Goal: Task Accomplishment & Management: Use online tool/utility

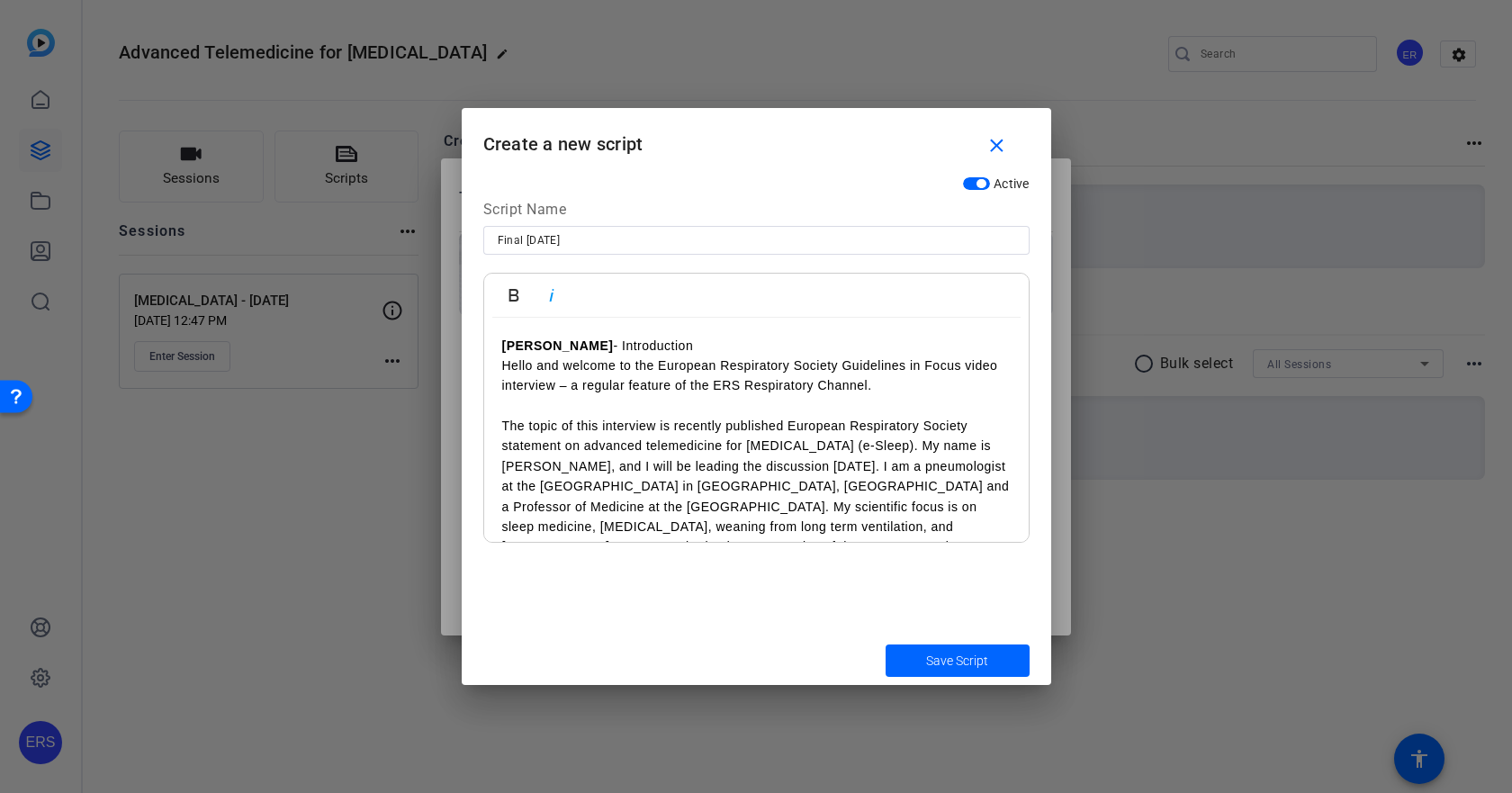
scroll to position [102841, 0]
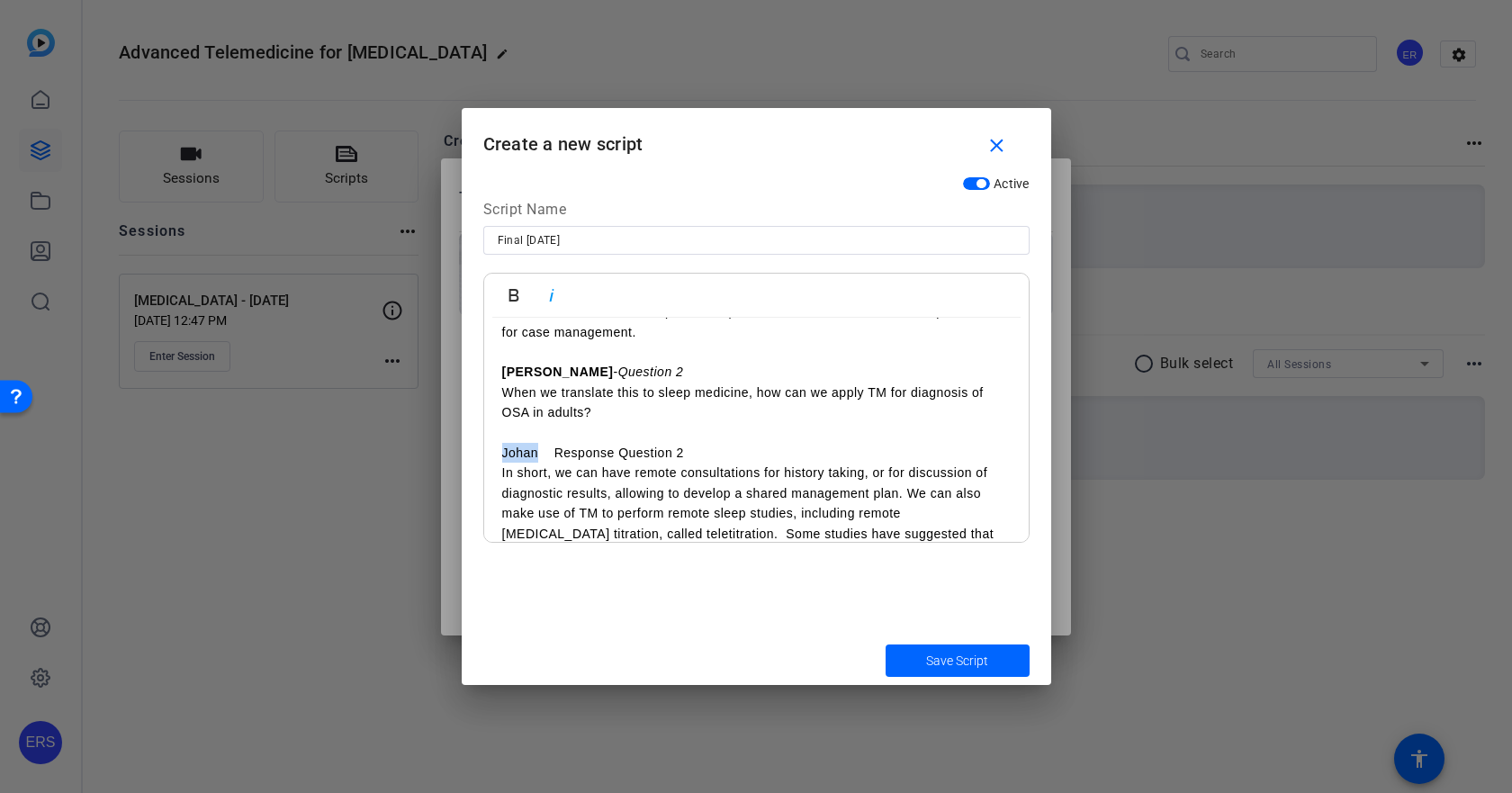
drag, startPoint x: 499, startPoint y: 428, endPoint x: 538, endPoint y: 428, distance: 39.0
click at [538, 428] on div "[PERSON_NAME] - Introduction Hello and welcome to the European Respiratory Soci…" at bounding box center [756, 665] width 544 height 2494
click at [512, 284] on icon "button" at bounding box center [514, 294] width 22 height 22
click at [554, 443] on p "Johan Response Question 2" at bounding box center [756, 452] width 508 height 20
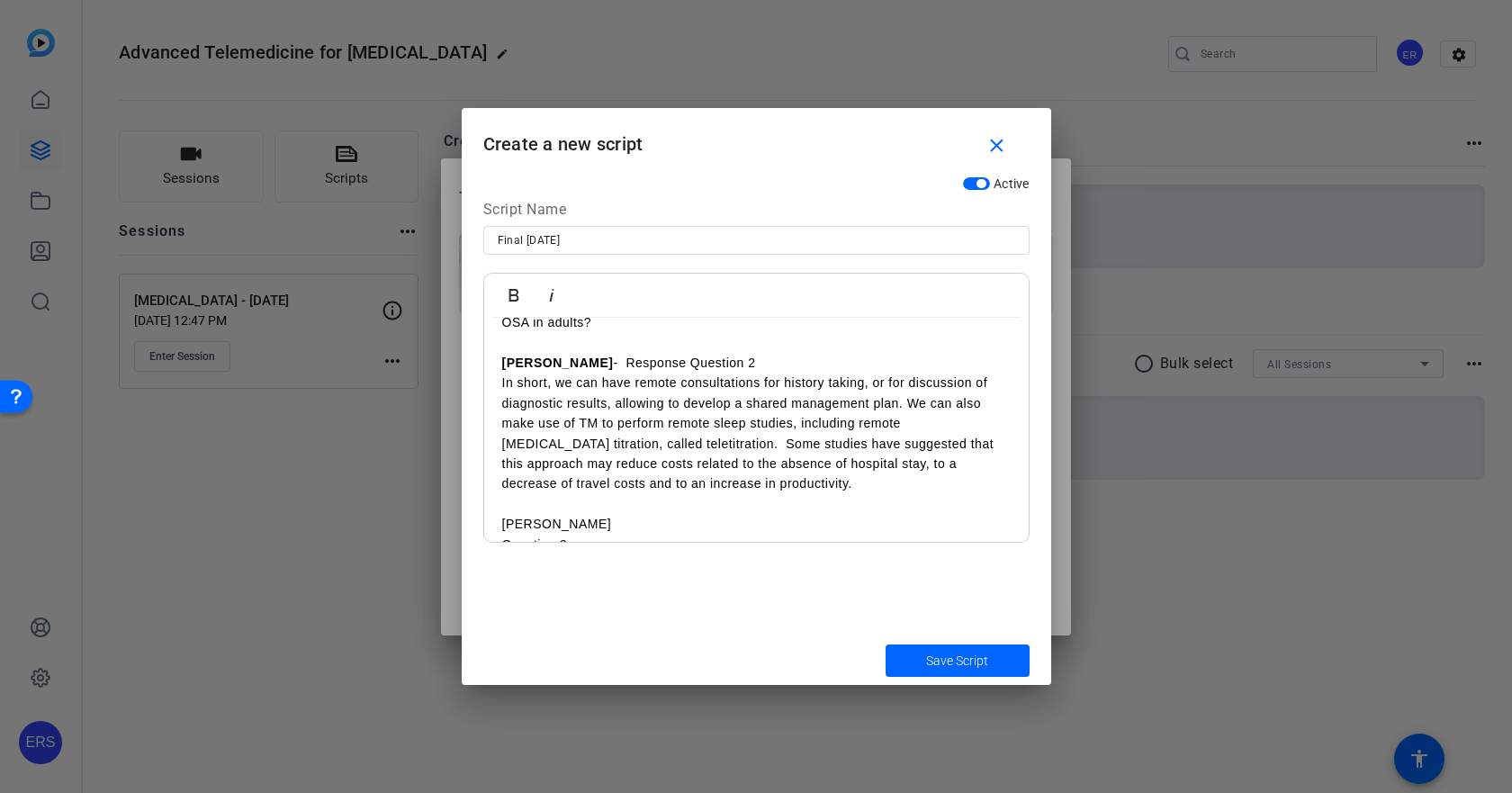
scroll to position [900, 0]
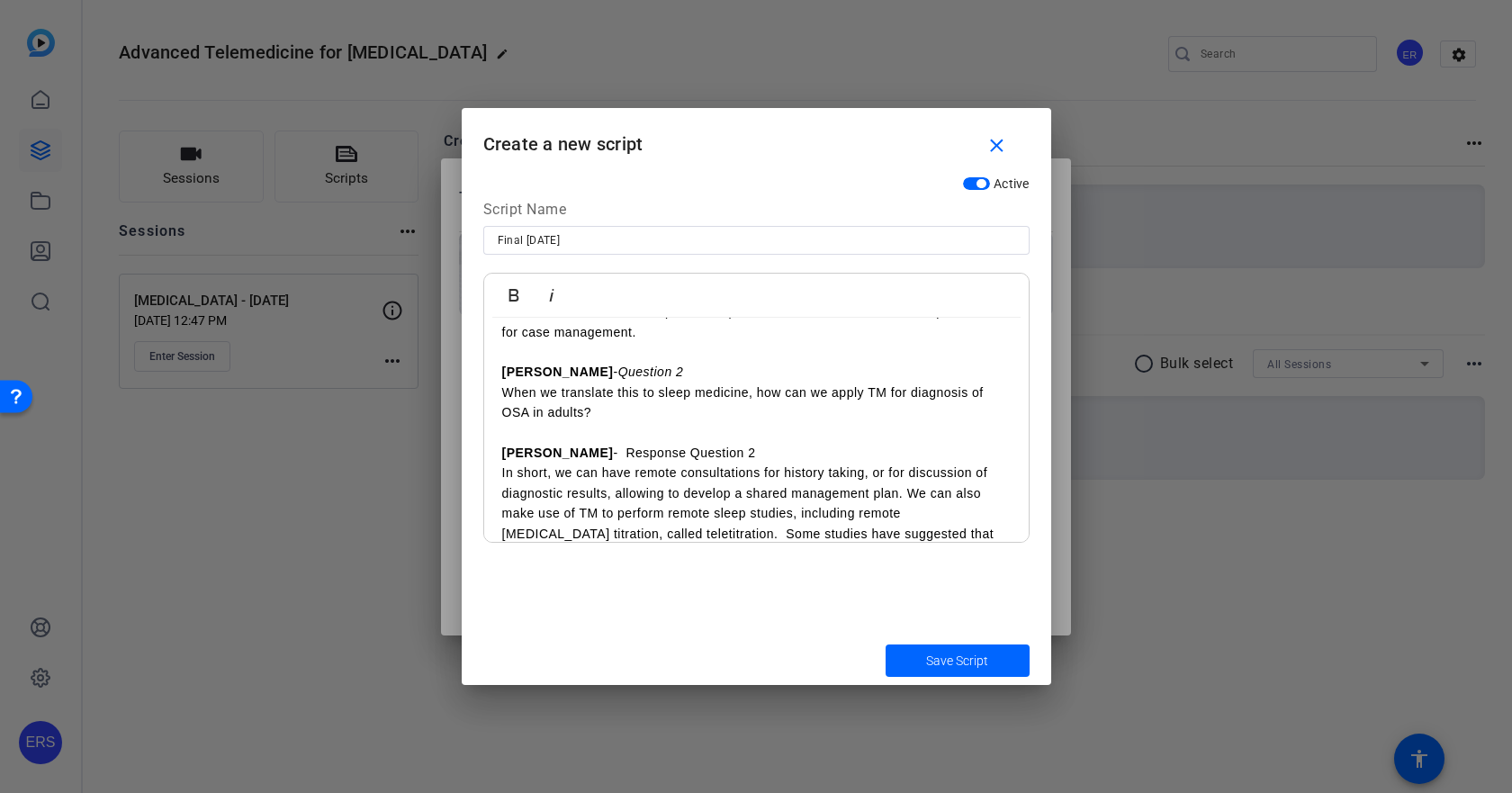
click at [559, 443] on p "[PERSON_NAME] - Response Question 2" at bounding box center [756, 452] width 508 height 20
drag, startPoint x: 559, startPoint y: 432, endPoint x: 784, endPoint y: 429, distance: 225.0
click at [784, 443] on p "[PERSON_NAME] - Response Question 2" at bounding box center [756, 452] width 508 height 20
click at [553, 296] on icon "button" at bounding box center [551, 294] width 22 height 22
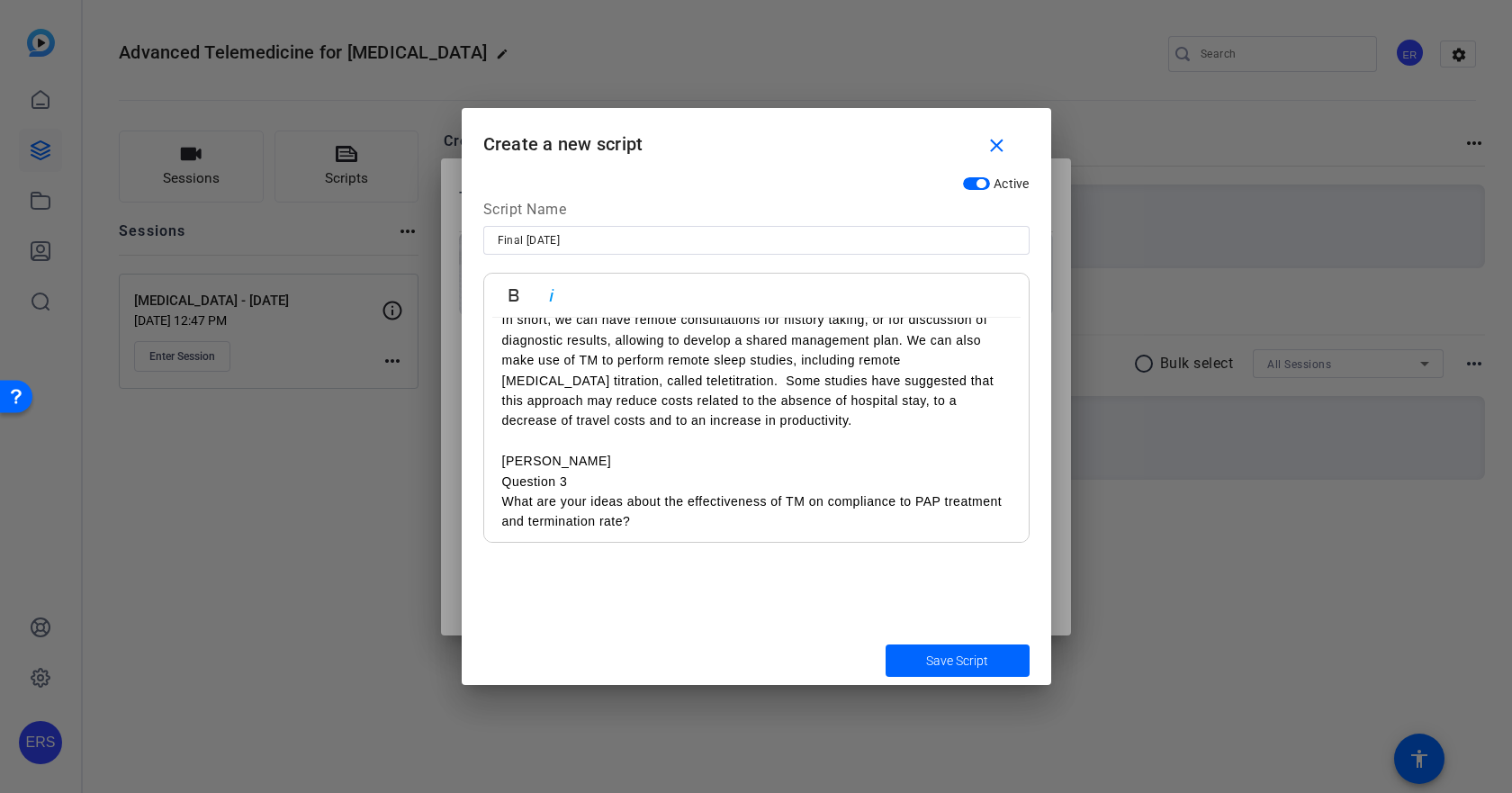
scroll to position [1080, 0]
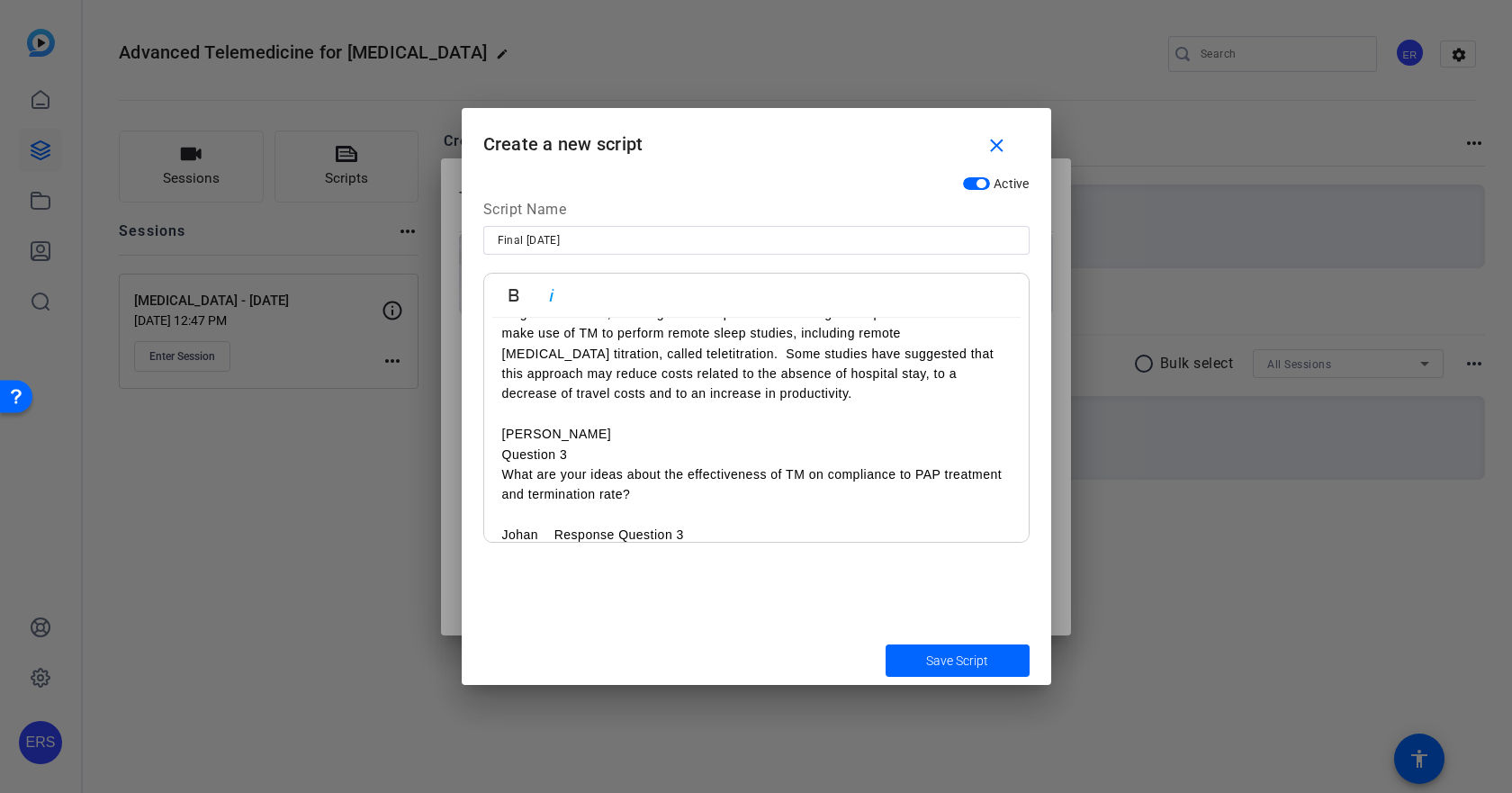
click at [608, 424] on p "[PERSON_NAME]" at bounding box center [756, 433] width 508 height 20
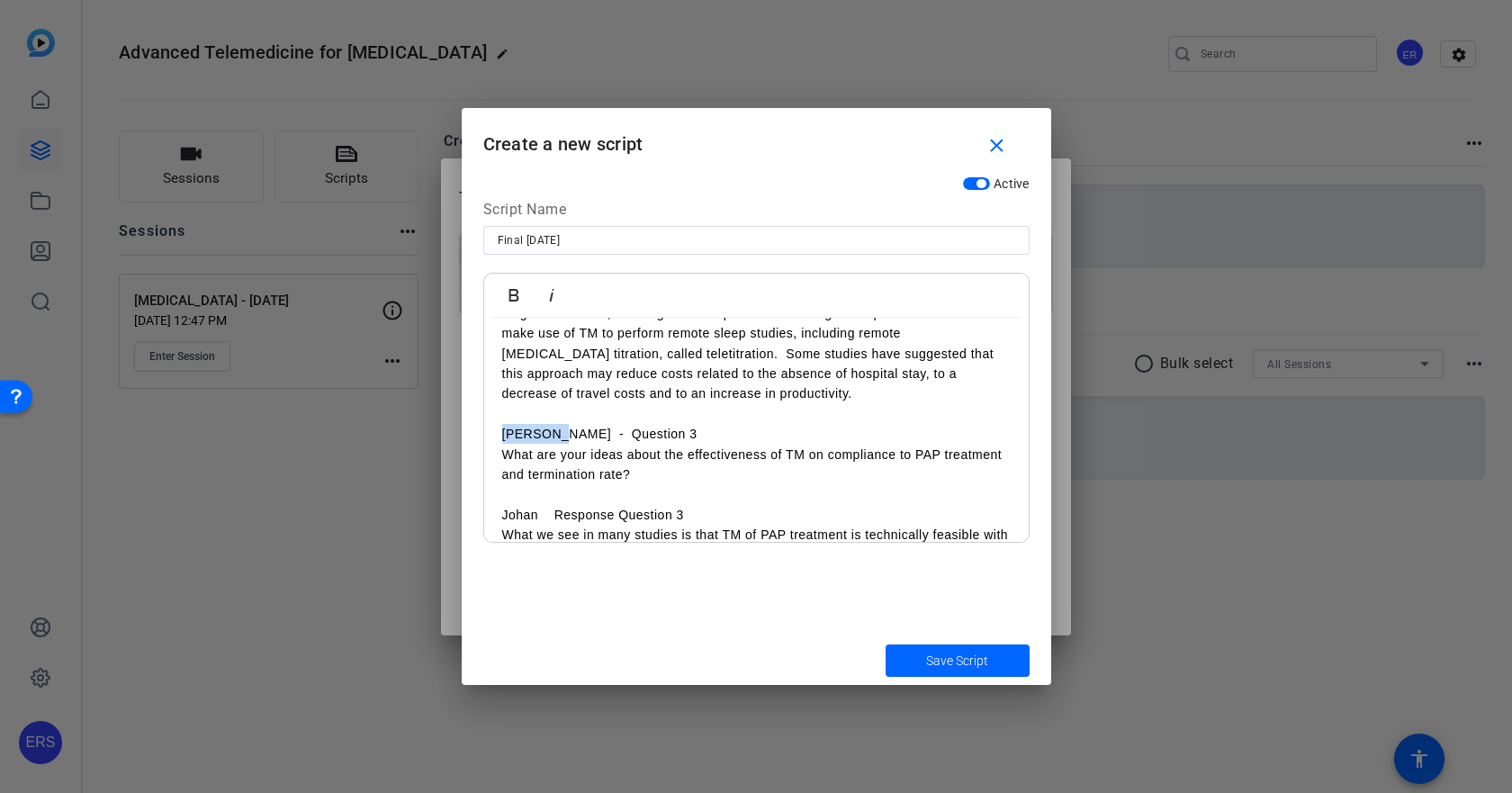
drag, startPoint x: 505, startPoint y: 409, endPoint x: 550, endPoint y: 397, distance: 46.6
click at [553, 424] on p "[PERSON_NAME] - Question 3" at bounding box center [756, 433] width 508 height 20
click at [505, 292] on icon "button" at bounding box center [514, 294] width 22 height 22
drag, startPoint x: 577, startPoint y: 410, endPoint x: 703, endPoint y: 414, distance: 126.1
click at [703, 424] on p "[PERSON_NAME] - Question 3" at bounding box center [756, 433] width 508 height 20
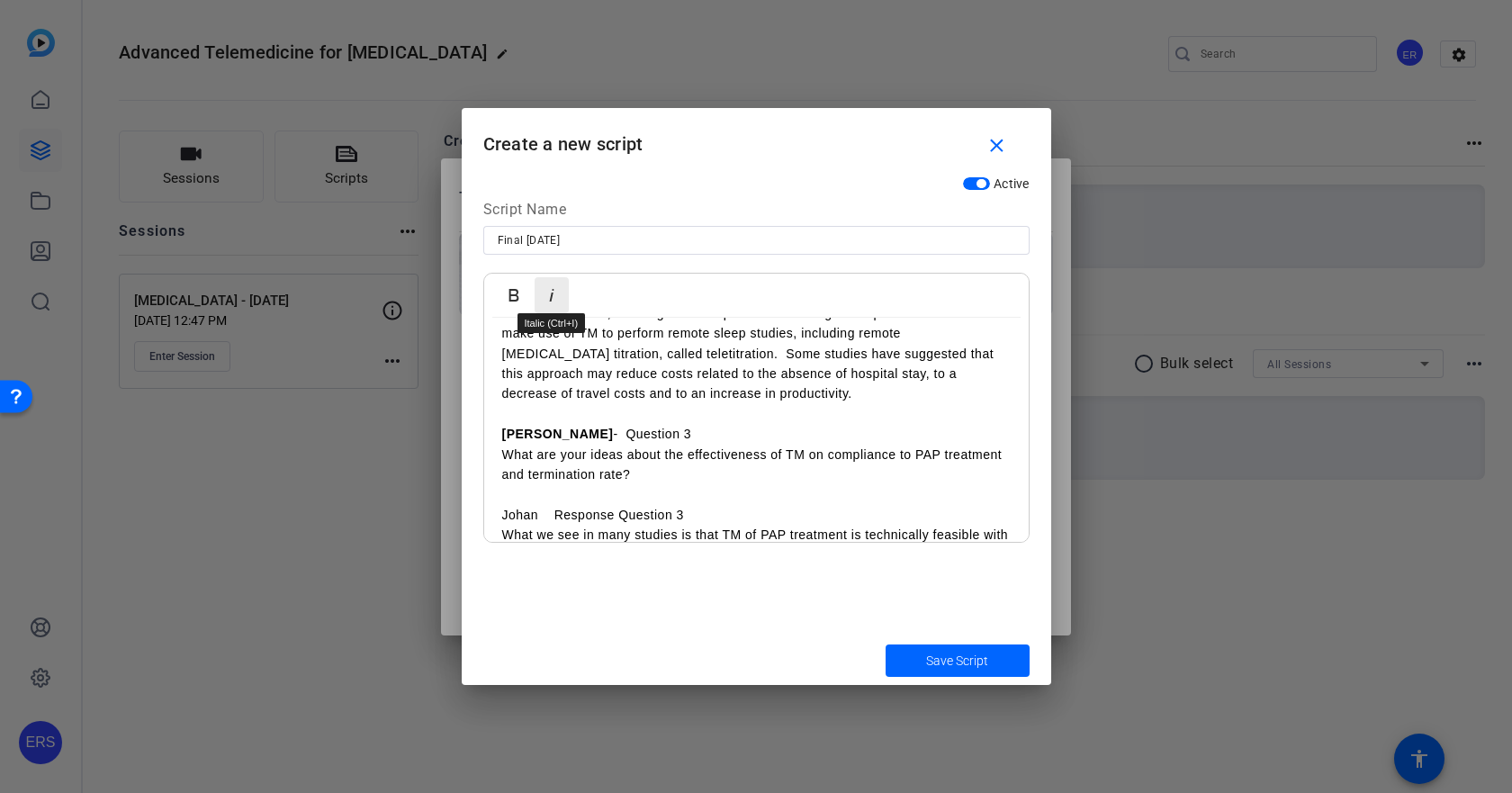
click at [558, 295] on icon "button" at bounding box center [551, 294] width 22 height 22
click at [506, 505] on p "Johan Response Question 3" at bounding box center [756, 515] width 508 height 20
drag, startPoint x: 502, startPoint y: 497, endPoint x: 536, endPoint y: 492, distance: 34.4
click at [538, 505] on p "Johan Response Question 3" at bounding box center [756, 515] width 508 height 20
click at [515, 290] on icon "button" at bounding box center [513, 294] width 9 height 12
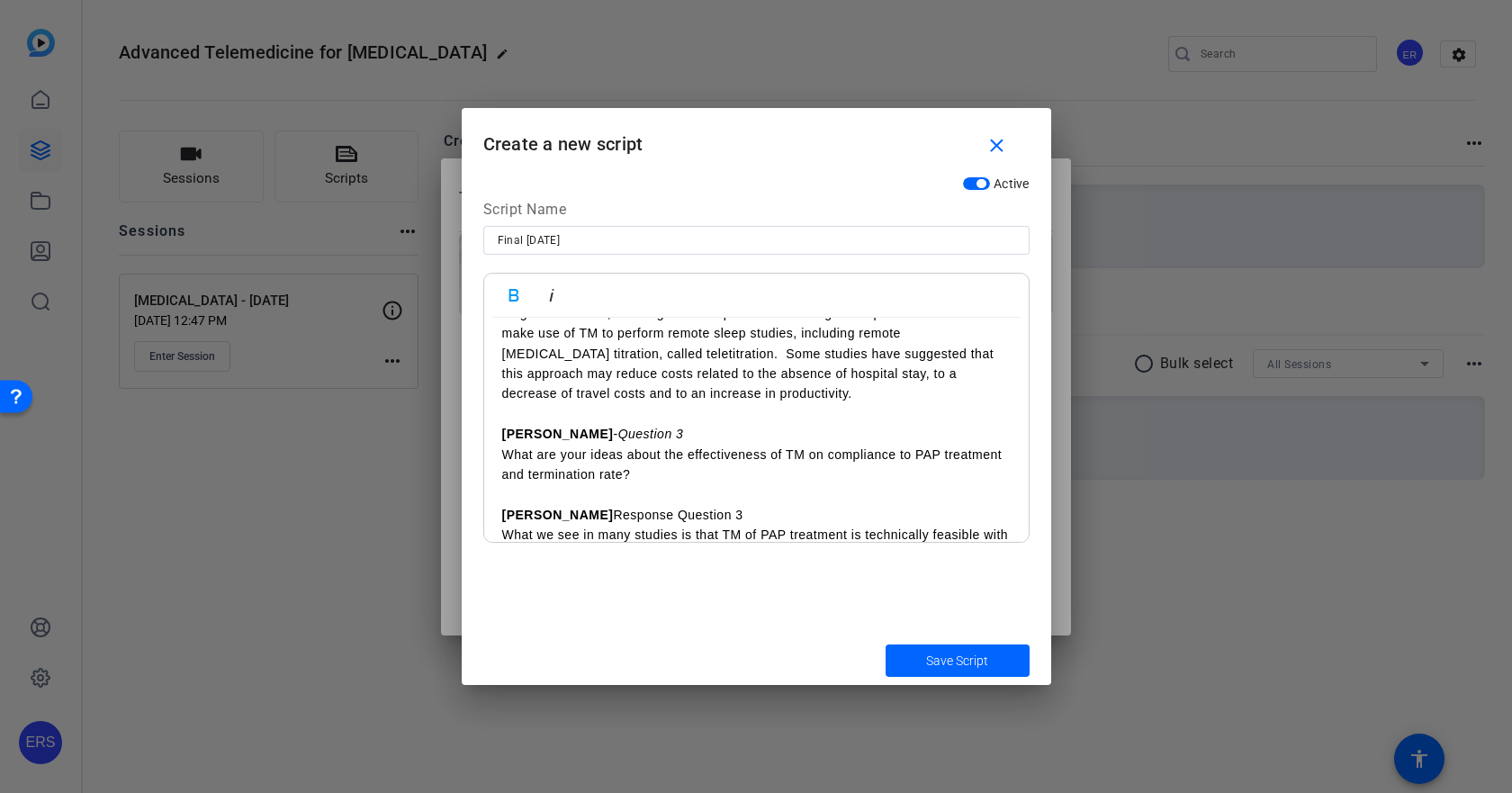
click at [546, 505] on p "Johan Response Question 3" at bounding box center [756, 515] width 508 height 20
click at [558, 505] on p "[PERSON_NAME] - Response Question 3" at bounding box center [756, 515] width 508 height 20
drag, startPoint x: 565, startPoint y: 492, endPoint x: 725, endPoint y: 493, distance: 160.0
click at [725, 505] on p "[PERSON_NAME] - Response Question 3" at bounding box center [756, 515] width 508 height 20
click at [556, 285] on icon "button" at bounding box center [551, 294] width 22 height 22
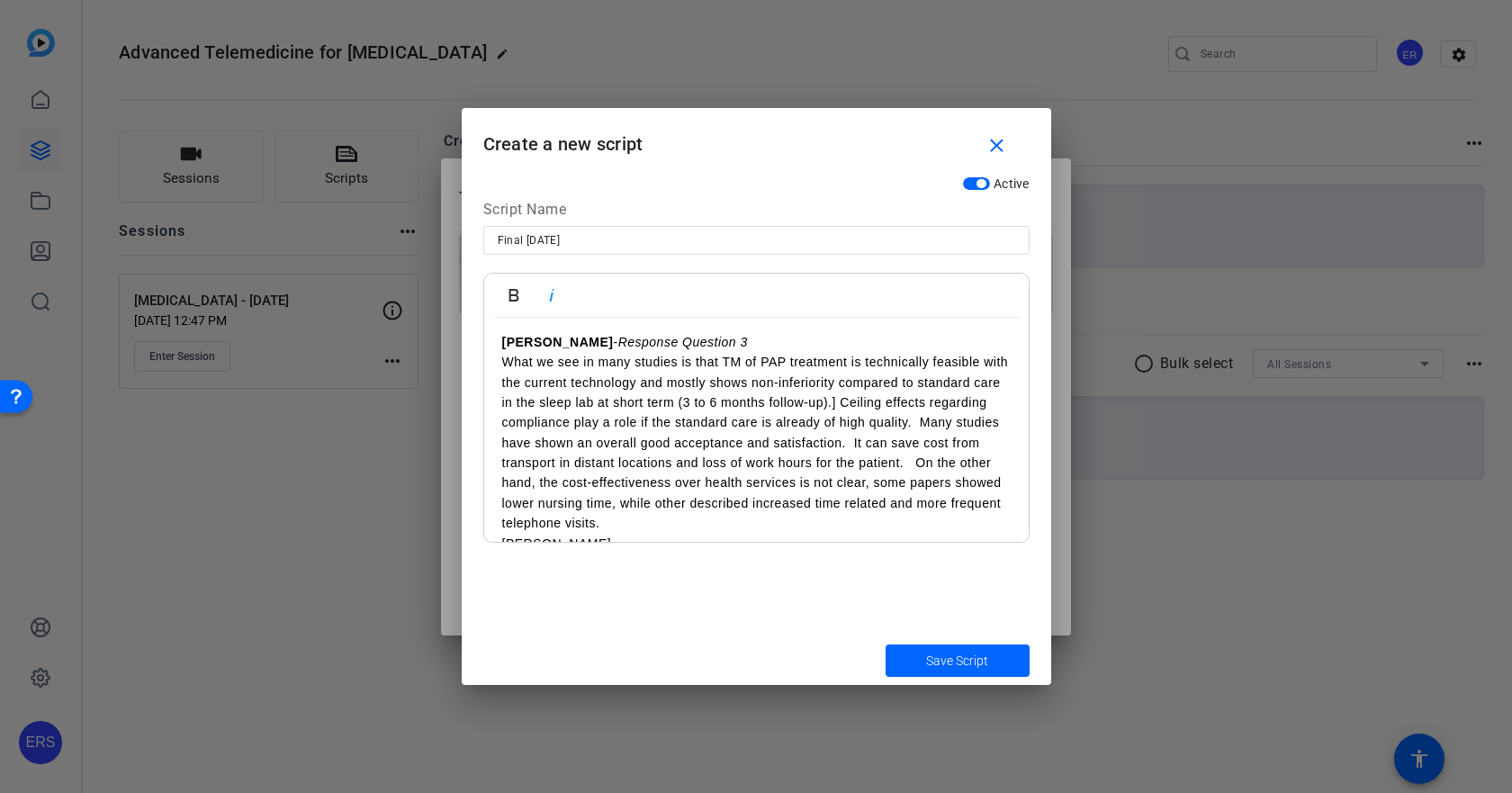
scroll to position [1260, 0]
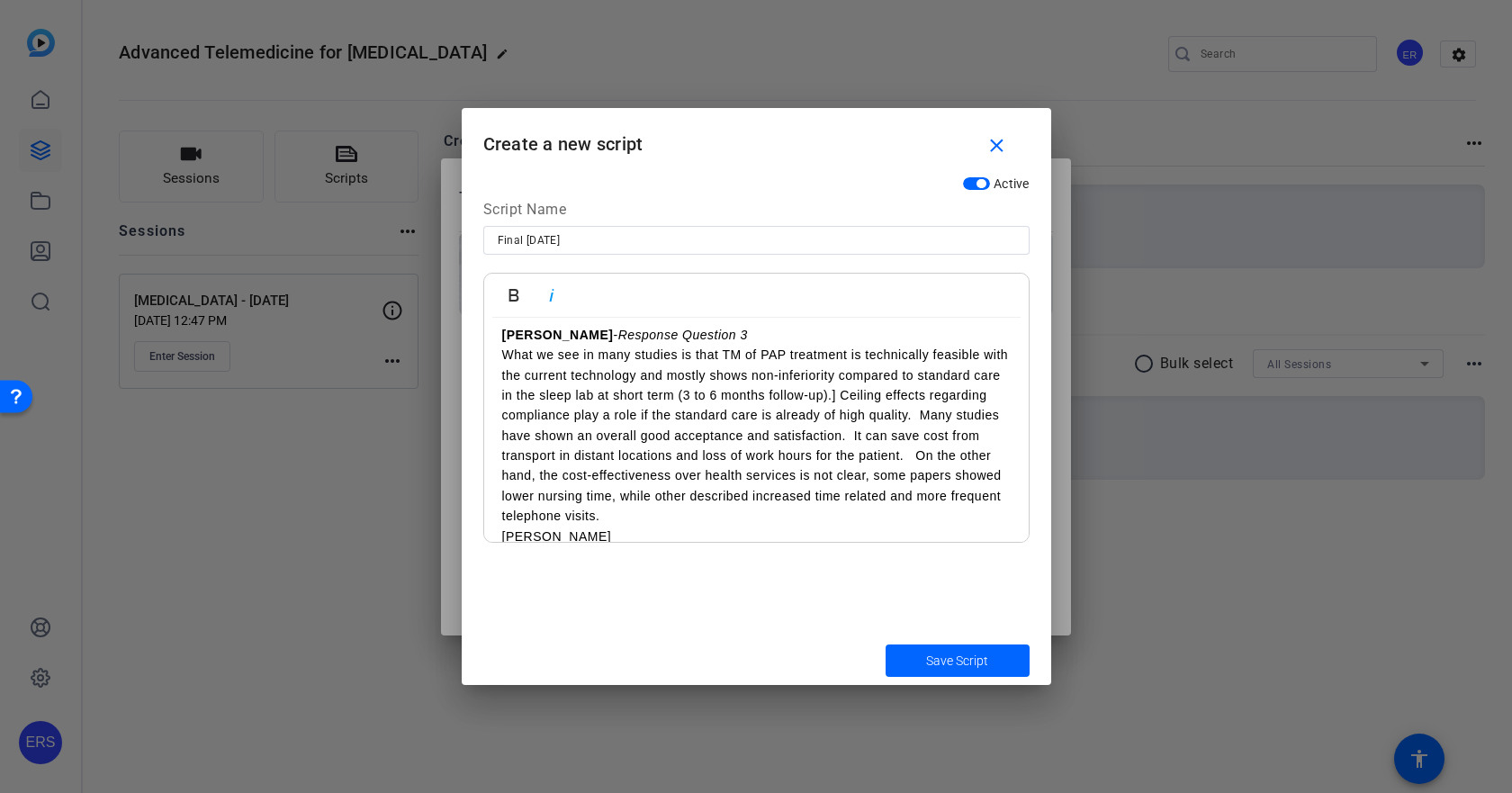
click at [635, 526] on p "[PERSON_NAME]" at bounding box center [756, 536] width 508 height 20
click at [505, 412] on p "What we see in many studies is that TM of PAP treatment is technically feasible…" at bounding box center [756, 435] width 508 height 181
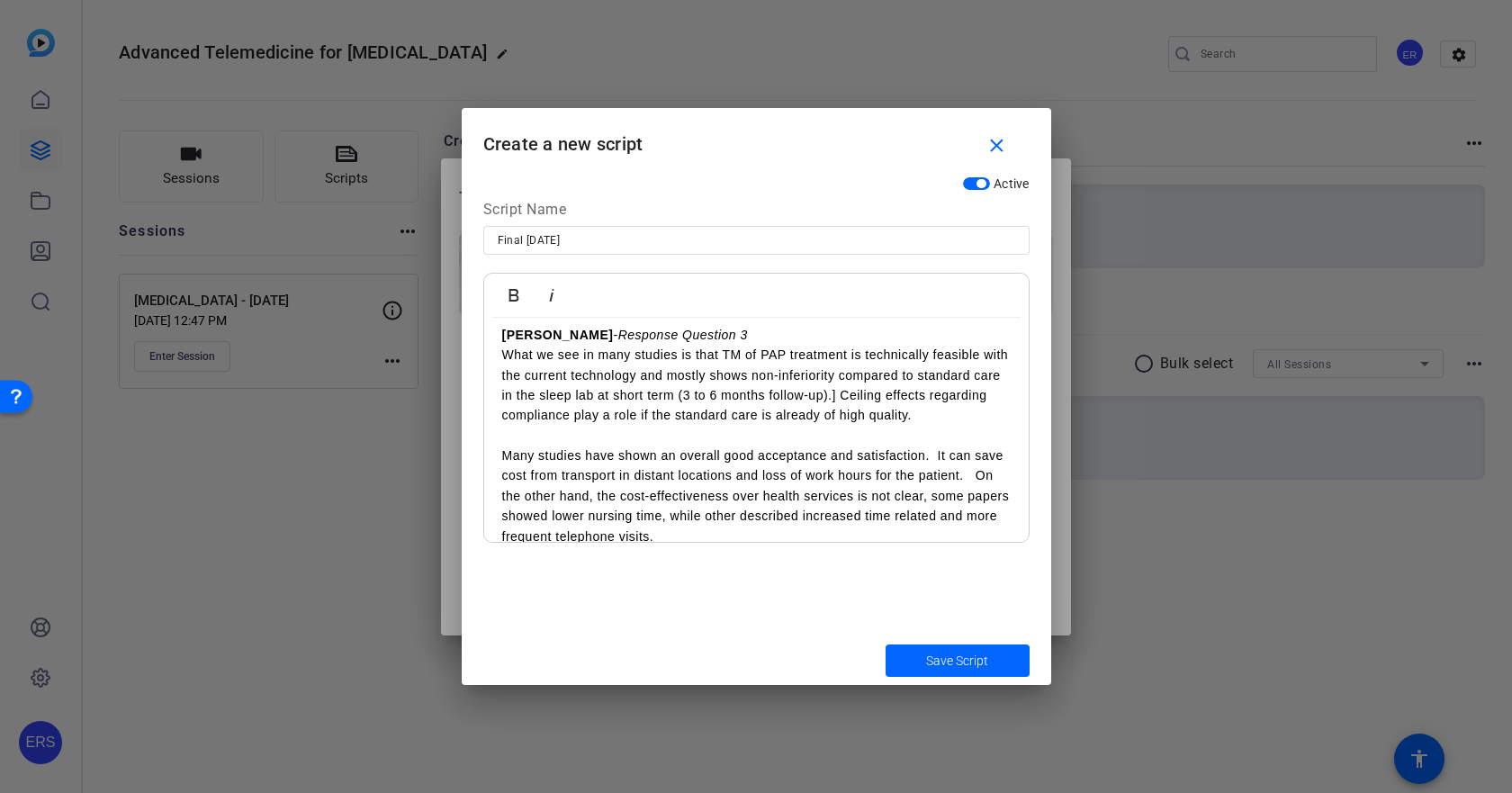
click at [523, 474] on p "Many studies have shown an overall good acceptance and satisfaction. It can sav…" at bounding box center [756, 496] width 508 height 101
click at [514, 477] on p "Many studies have shown an overall good acceptance and satisfaction. It can sav…" at bounding box center [756, 496] width 508 height 101
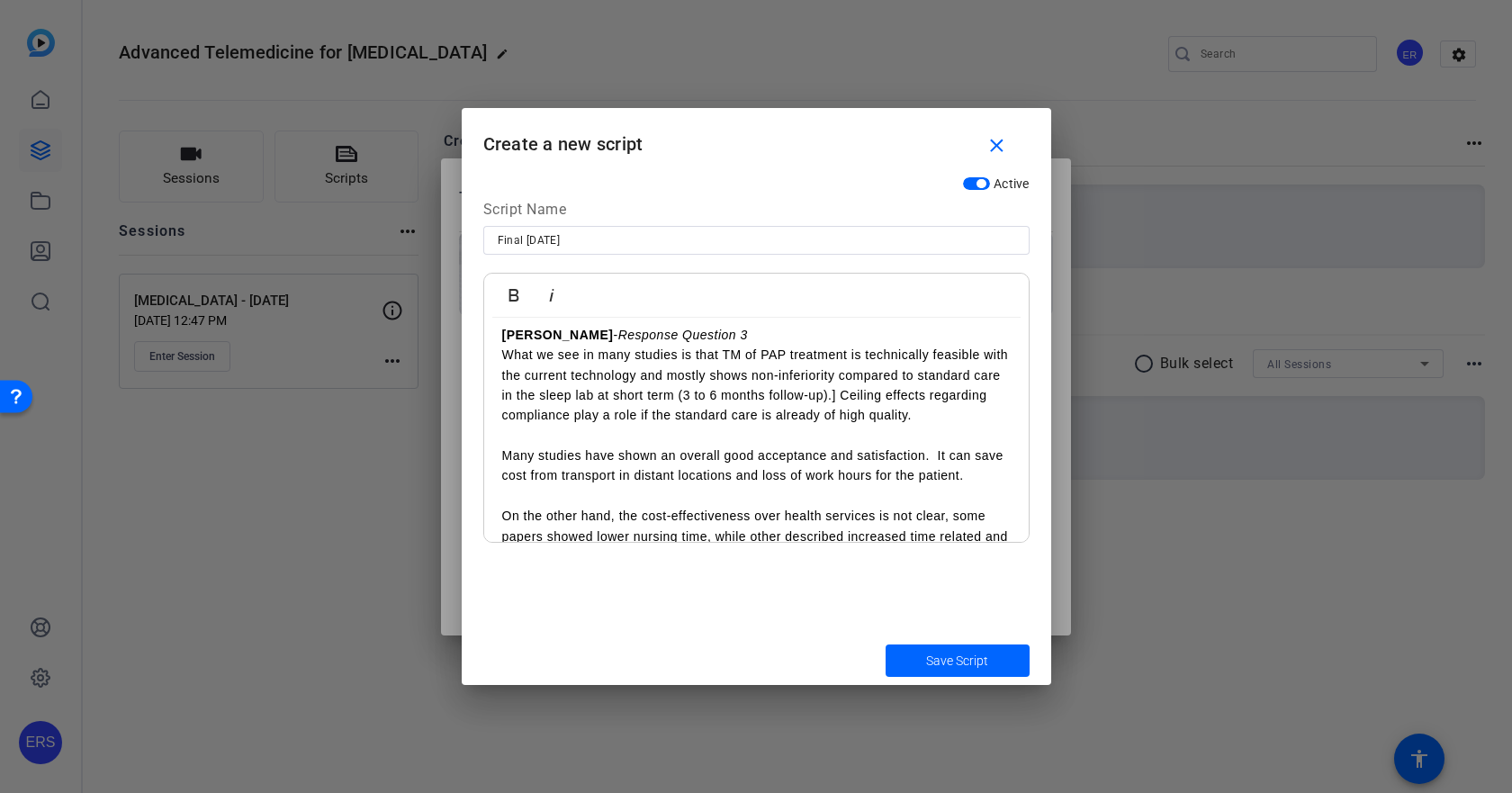
scroll to position [1350, 0]
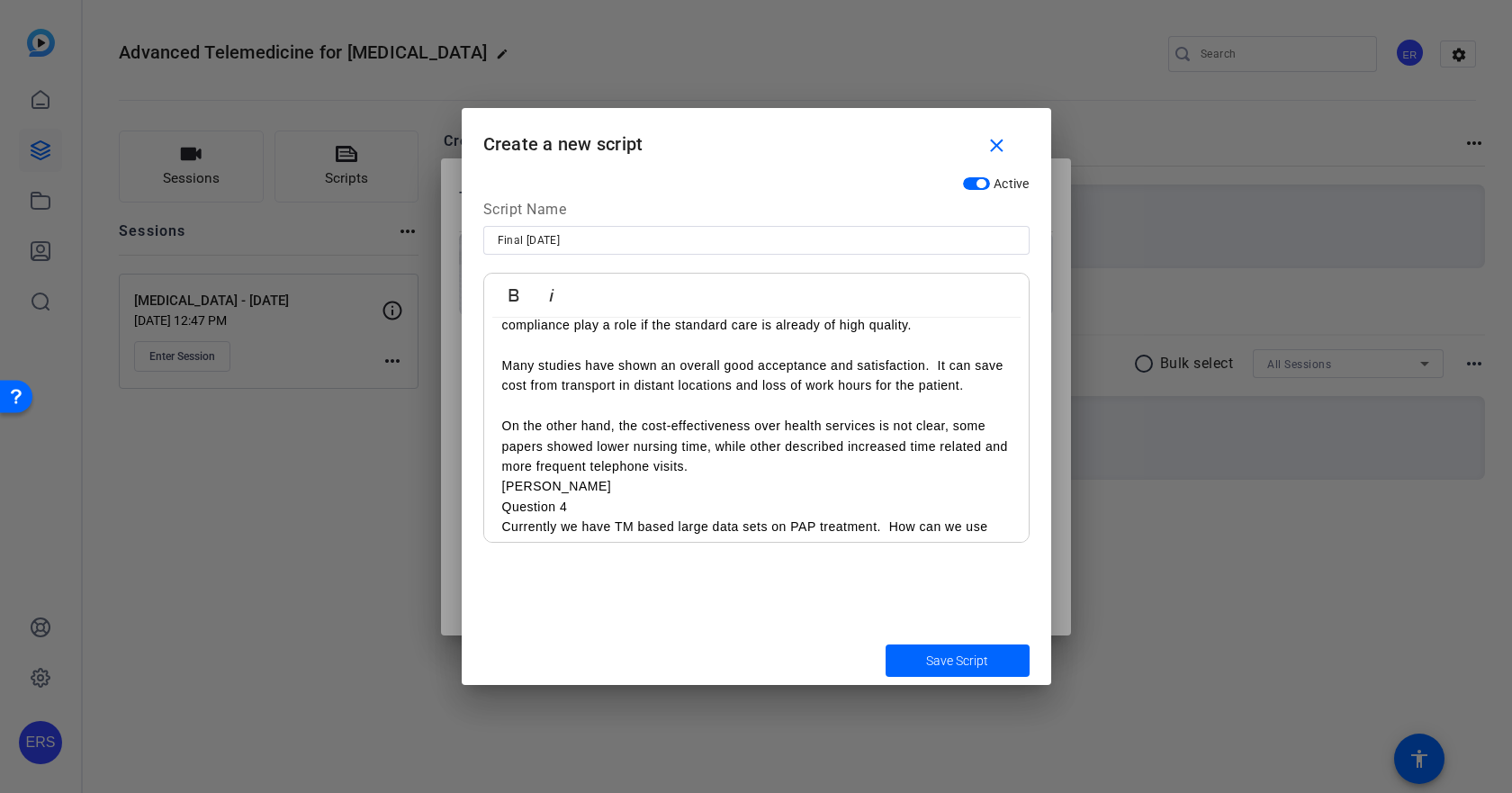
click at [502, 476] on p "[PERSON_NAME]" at bounding box center [756, 485] width 508 height 20
drag, startPoint x: 491, startPoint y: 486, endPoint x: 551, endPoint y: 478, distance: 60.5
click at [551, 478] on div "[PERSON_NAME] - Introduction Hello and welcome to the European Respiratory Soci…" at bounding box center [756, 224] width 544 height 2514
click at [519, 301] on icon "button" at bounding box center [514, 294] width 22 height 22
drag, startPoint x: 576, startPoint y: 484, endPoint x: 765, endPoint y: 485, distance: 189.0
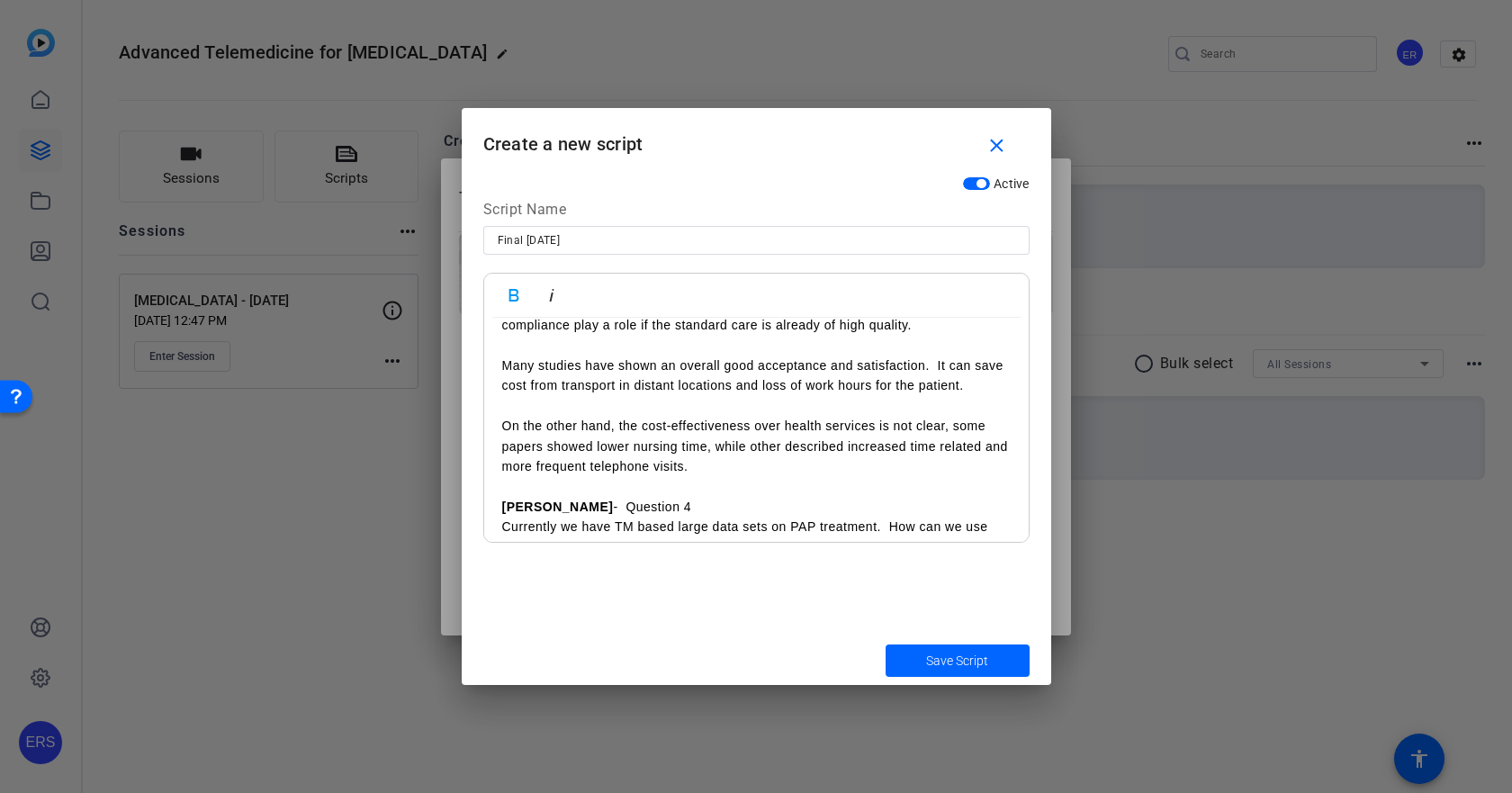
click at [765, 497] on p "[PERSON_NAME] - Question 4" at bounding box center [756, 506] width 508 height 20
click at [548, 291] on icon "button" at bounding box center [551, 294] width 22 height 22
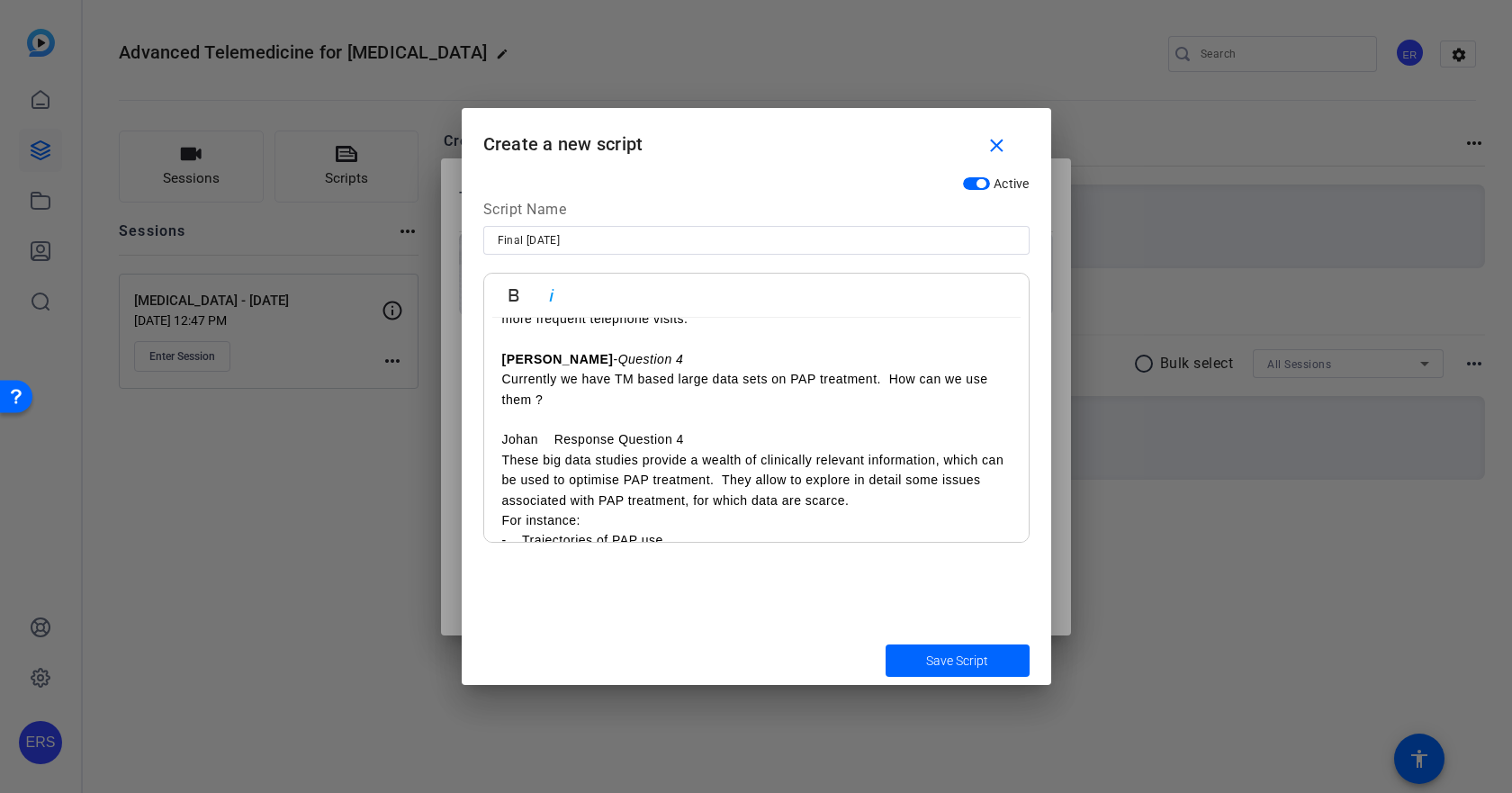
scroll to position [1530, 0]
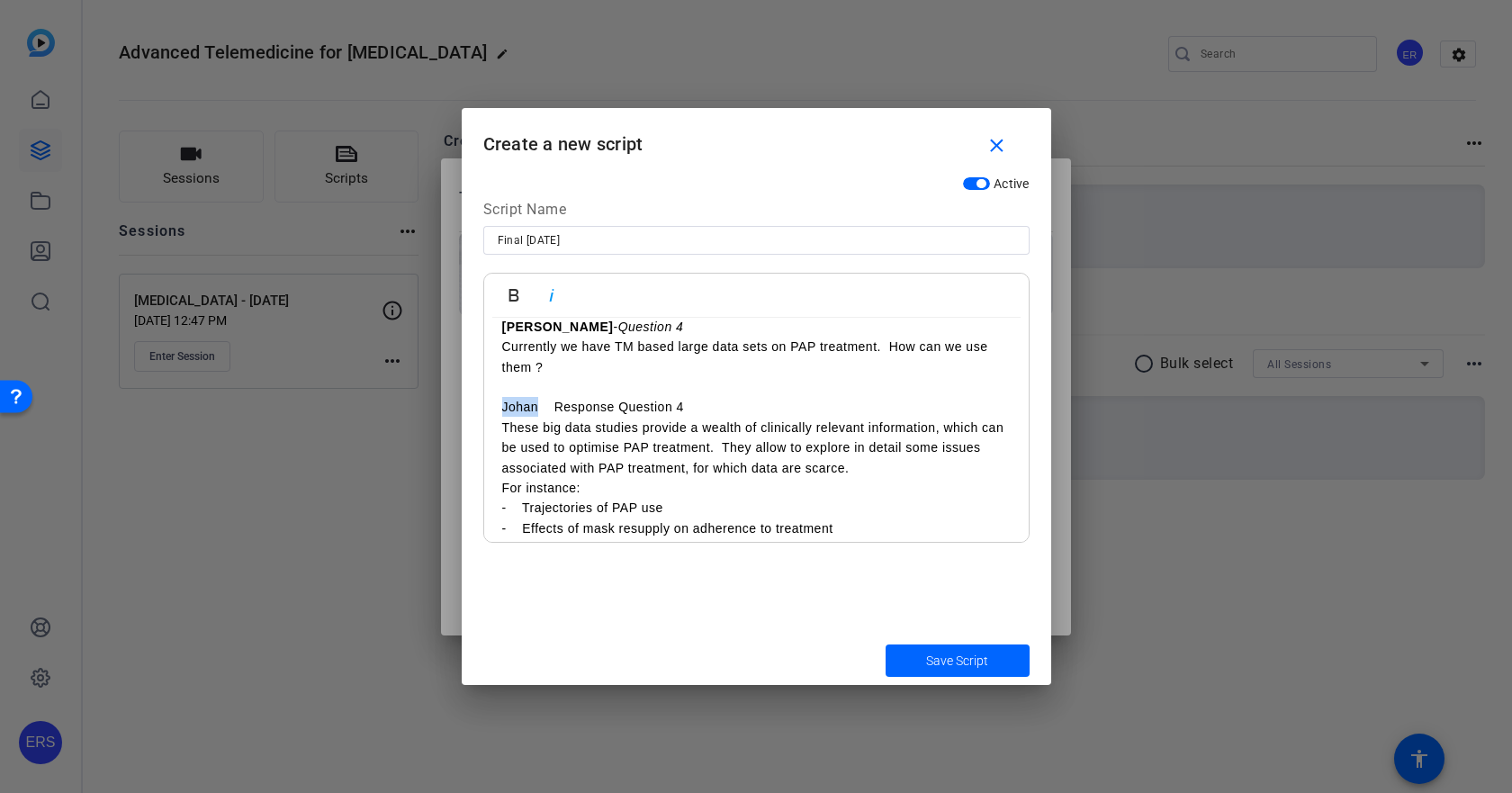
drag, startPoint x: 501, startPoint y: 383, endPoint x: 537, endPoint y: 383, distance: 36.0
click at [537, 383] on div "[PERSON_NAME] - Introduction Hello and welcome to the European Respiratory Soci…" at bounding box center [756, 45] width 544 height 2514
click at [518, 292] on icon "button" at bounding box center [513, 294] width 9 height 12
drag, startPoint x: 559, startPoint y: 382, endPoint x: 716, endPoint y: 380, distance: 157.0
click at [716, 397] on p "Johan Response Question 4" at bounding box center [756, 406] width 508 height 20
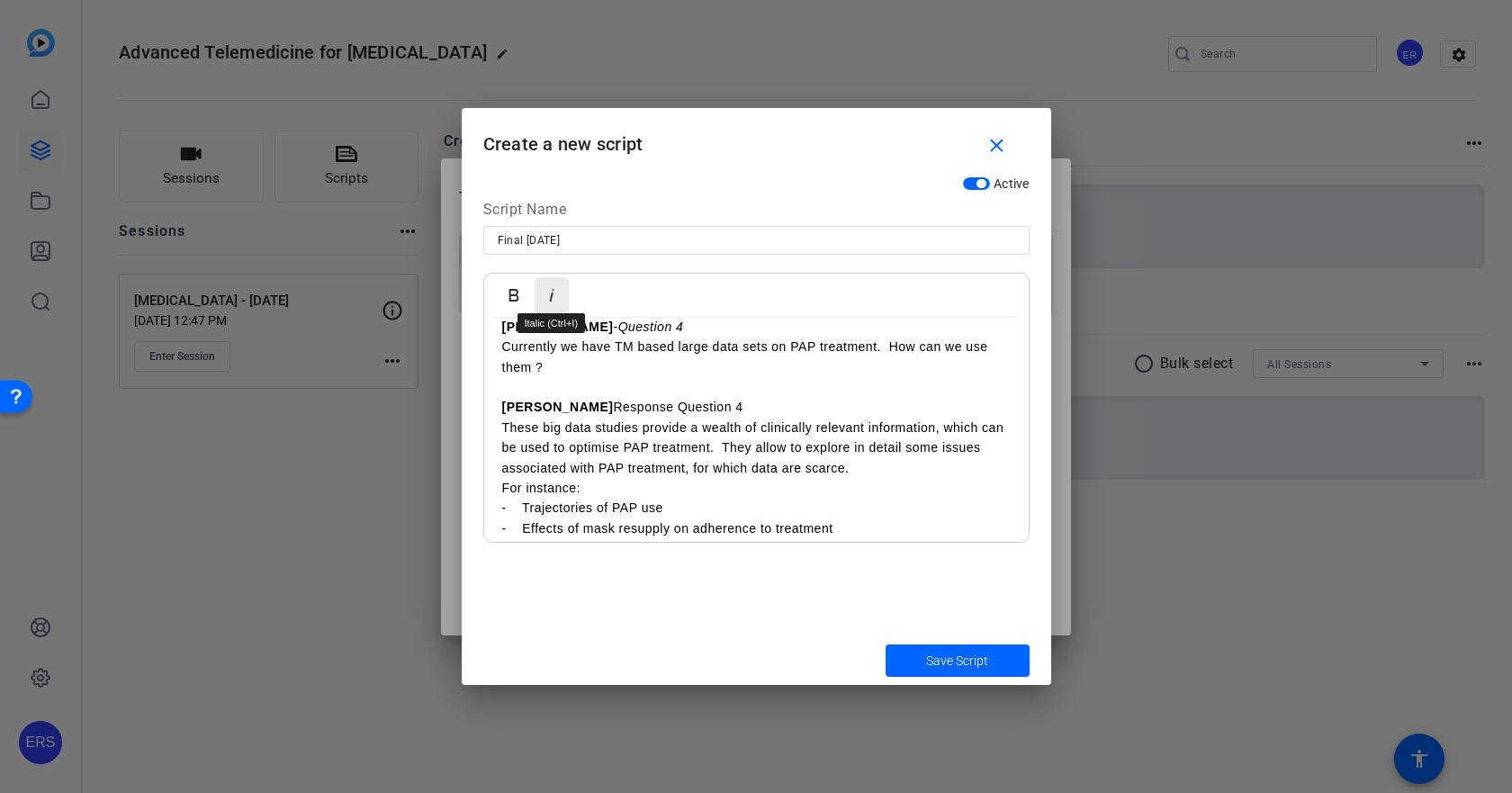
click at [552, 305] on icon "button" at bounding box center [551, 294] width 22 height 22
click at [545, 397] on p "Johan Response Question 4" at bounding box center [756, 406] width 508 height 20
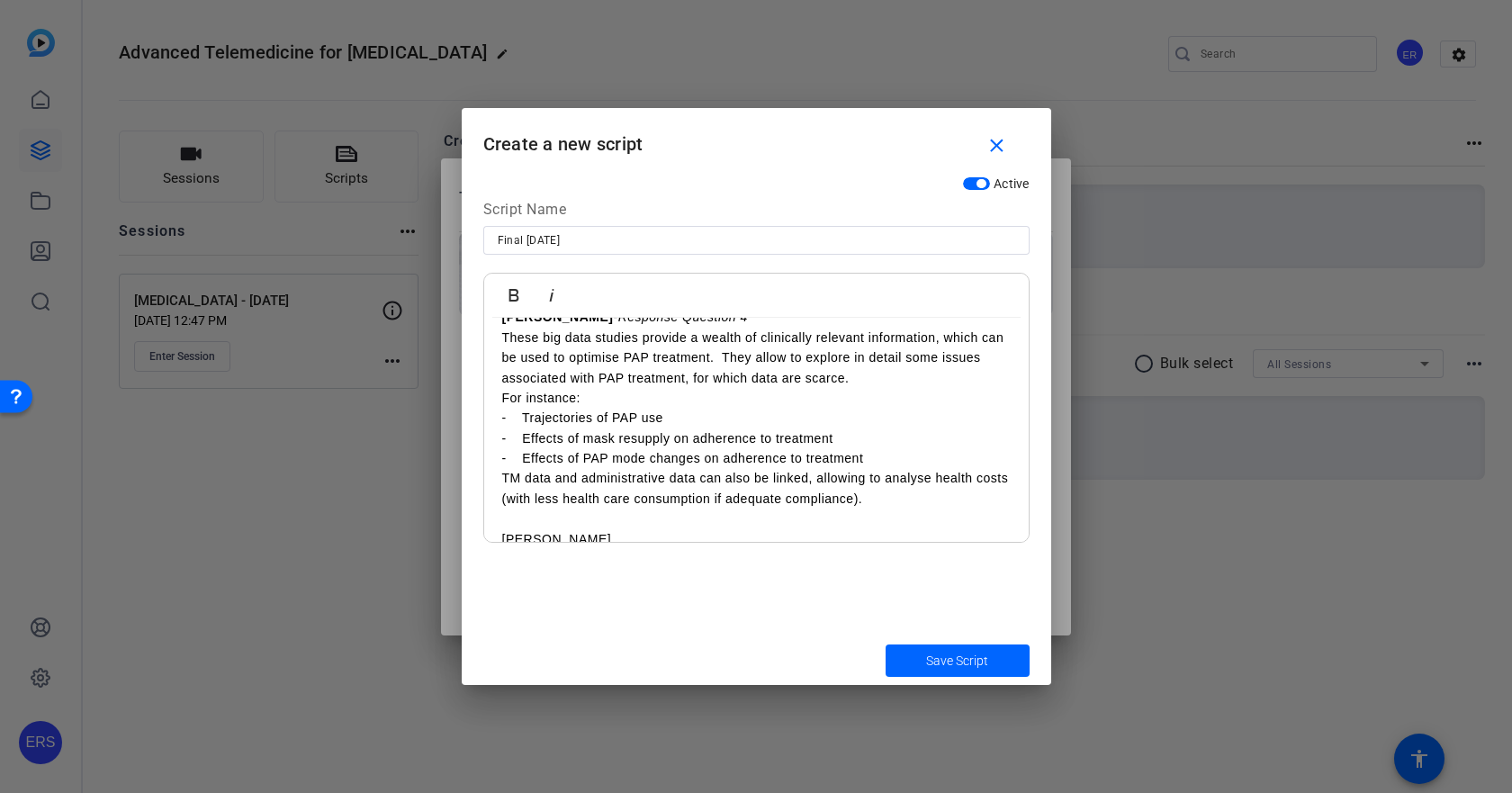
scroll to position [1709, 0]
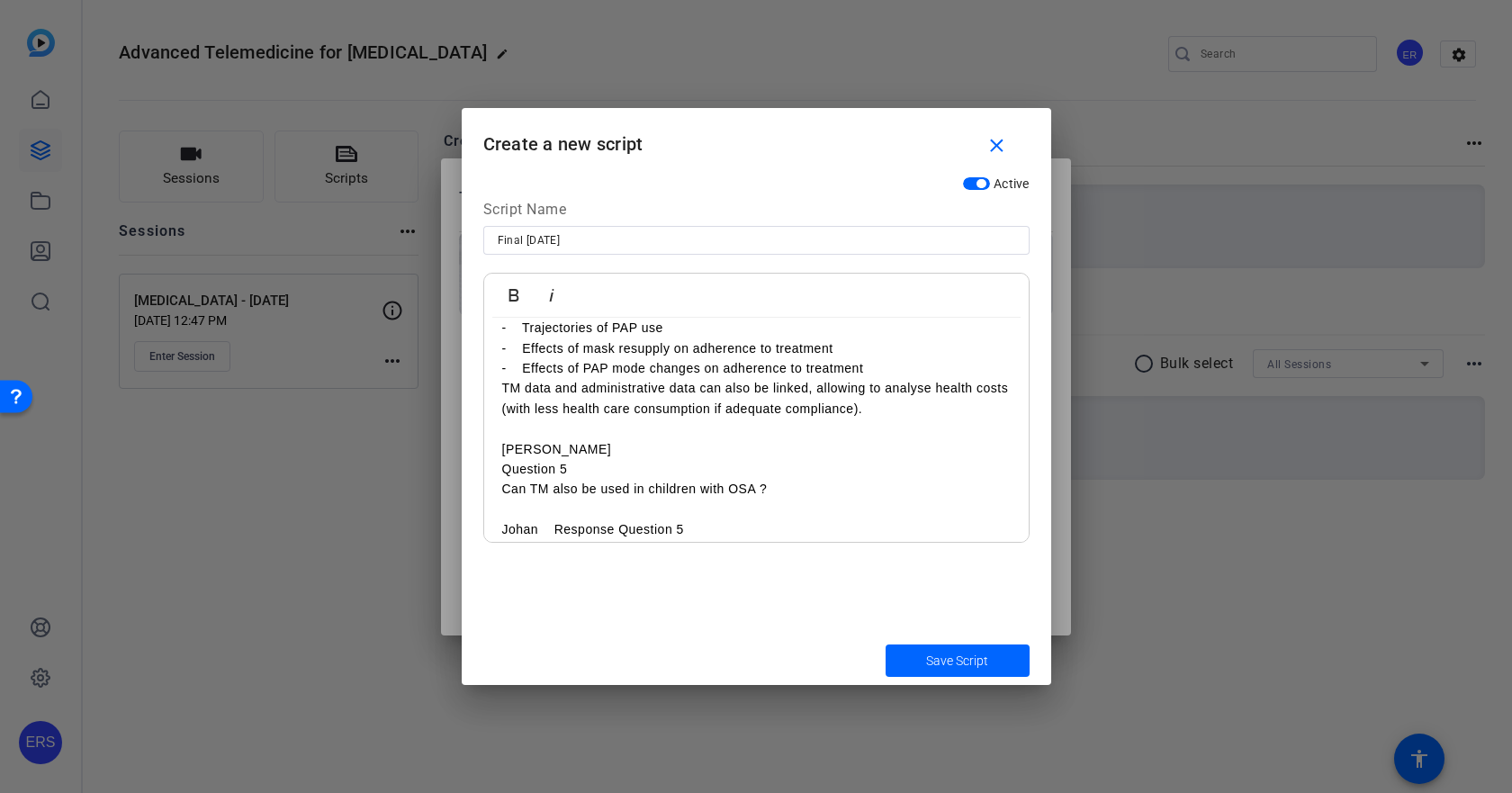
click at [610, 439] on p "[PERSON_NAME]" at bounding box center [756, 448] width 508 height 20
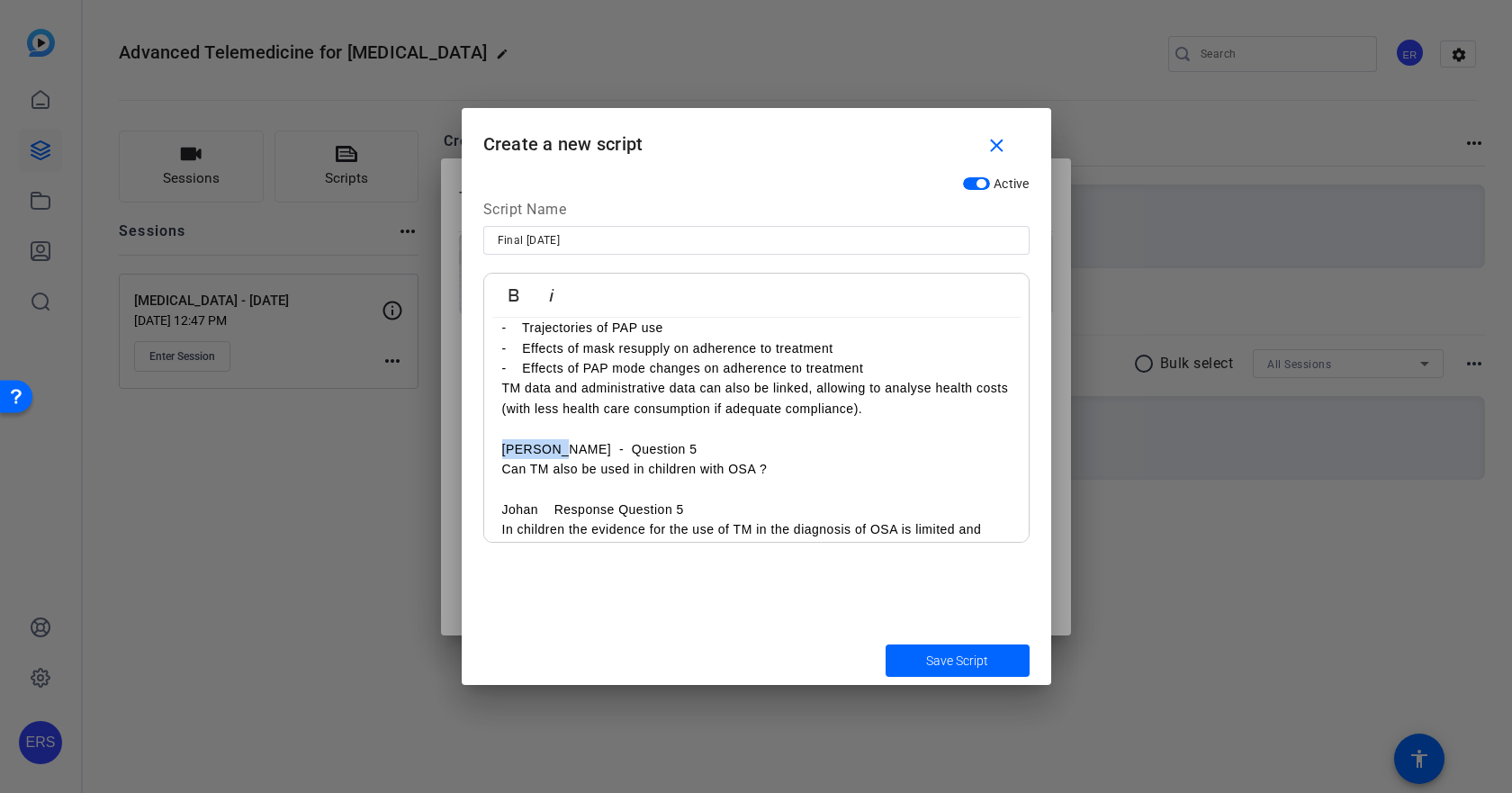
drag, startPoint x: 497, startPoint y: 423, endPoint x: 551, endPoint y: 423, distance: 54.0
click at [515, 297] on icon "button" at bounding box center [514, 294] width 22 height 22
drag, startPoint x: 578, startPoint y: 428, endPoint x: 703, endPoint y: 428, distance: 125.0
click at [703, 439] on p "[PERSON_NAME] - Question 5" at bounding box center [756, 448] width 508 height 20
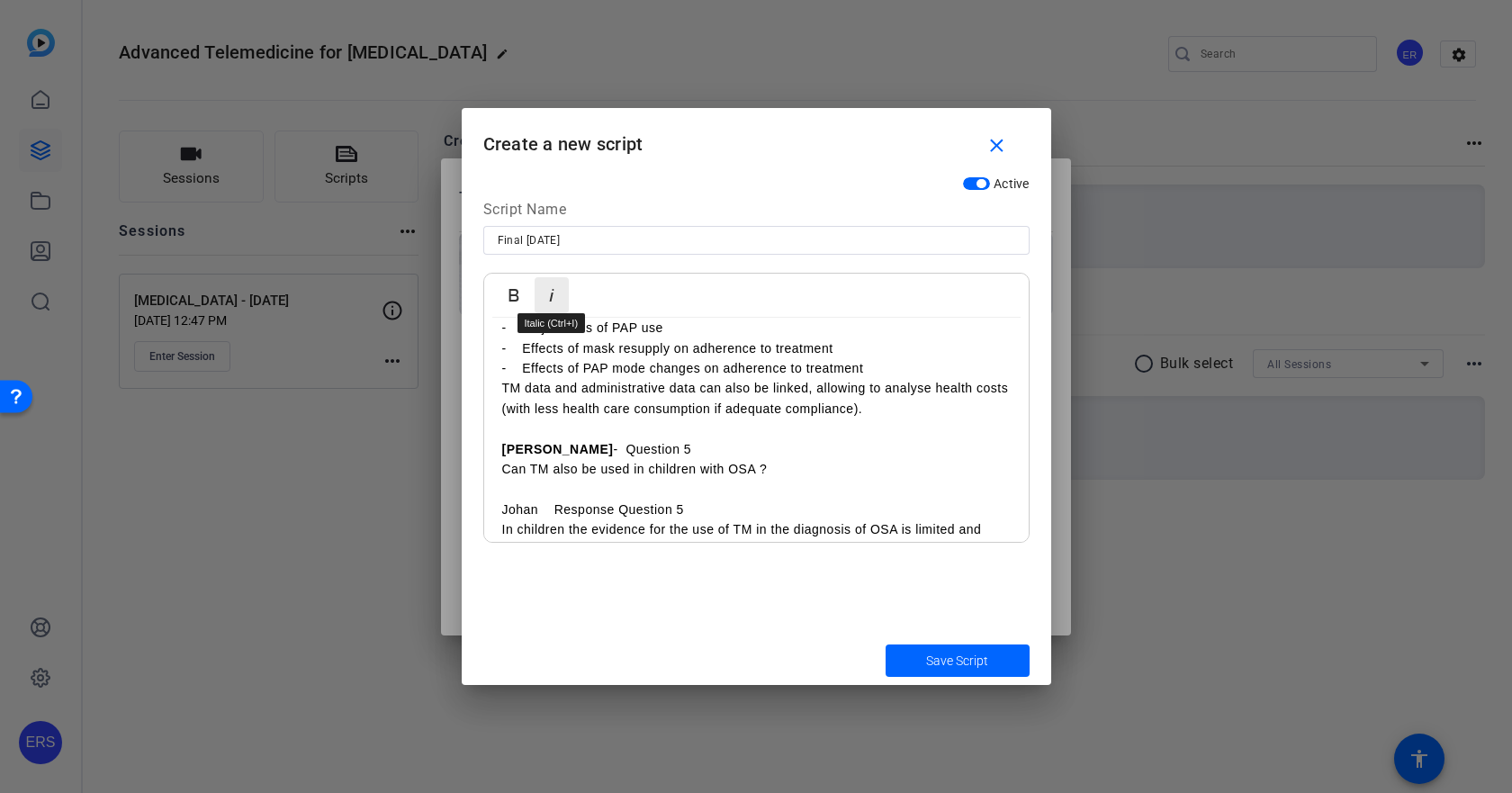
drag, startPoint x: 548, startPoint y: 295, endPoint x: 553, endPoint y: 311, distance: 16.8
click at [548, 294] on icon "button" at bounding box center [551, 294] width 22 height 22
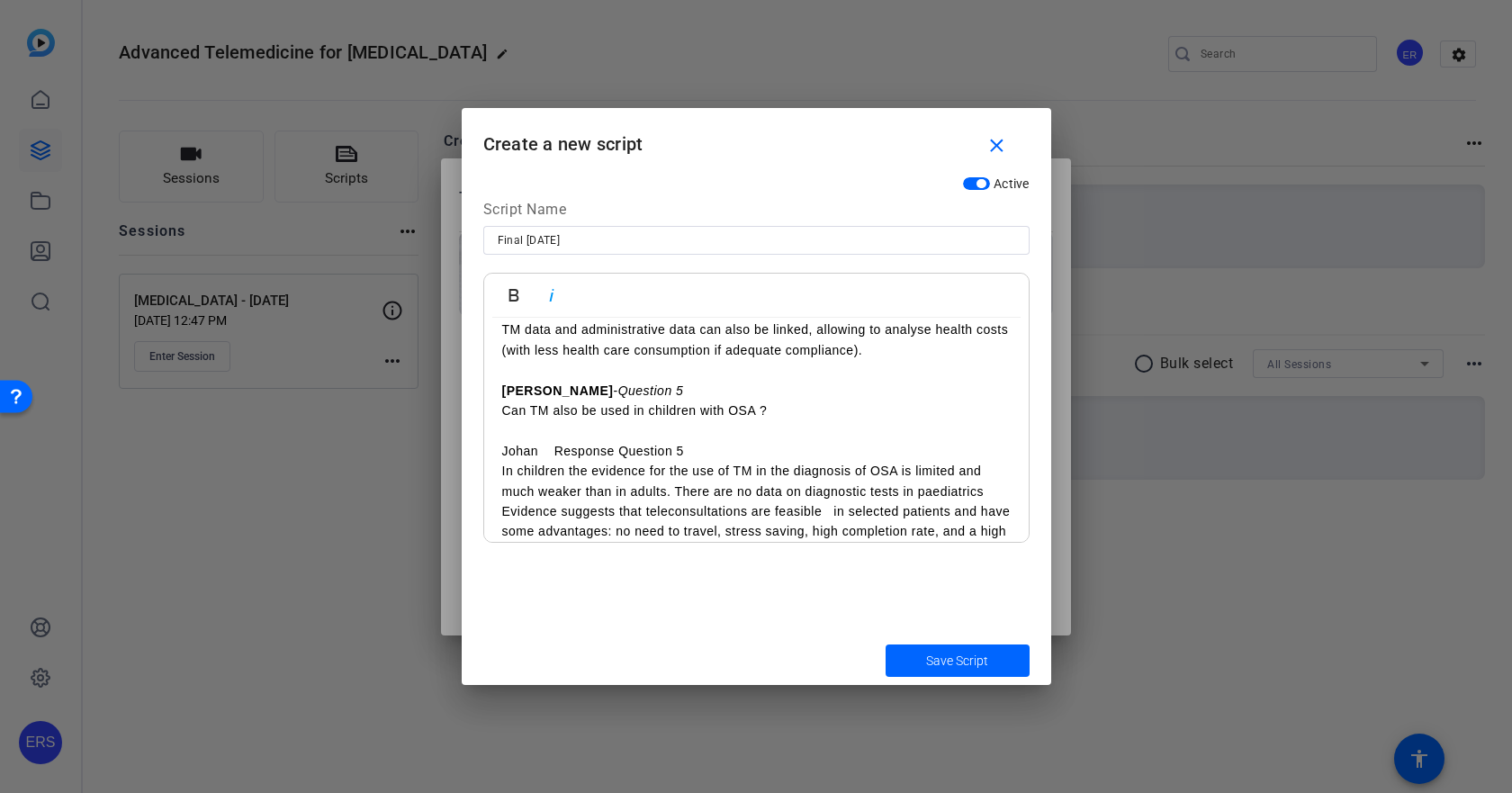
scroll to position [1800, 0]
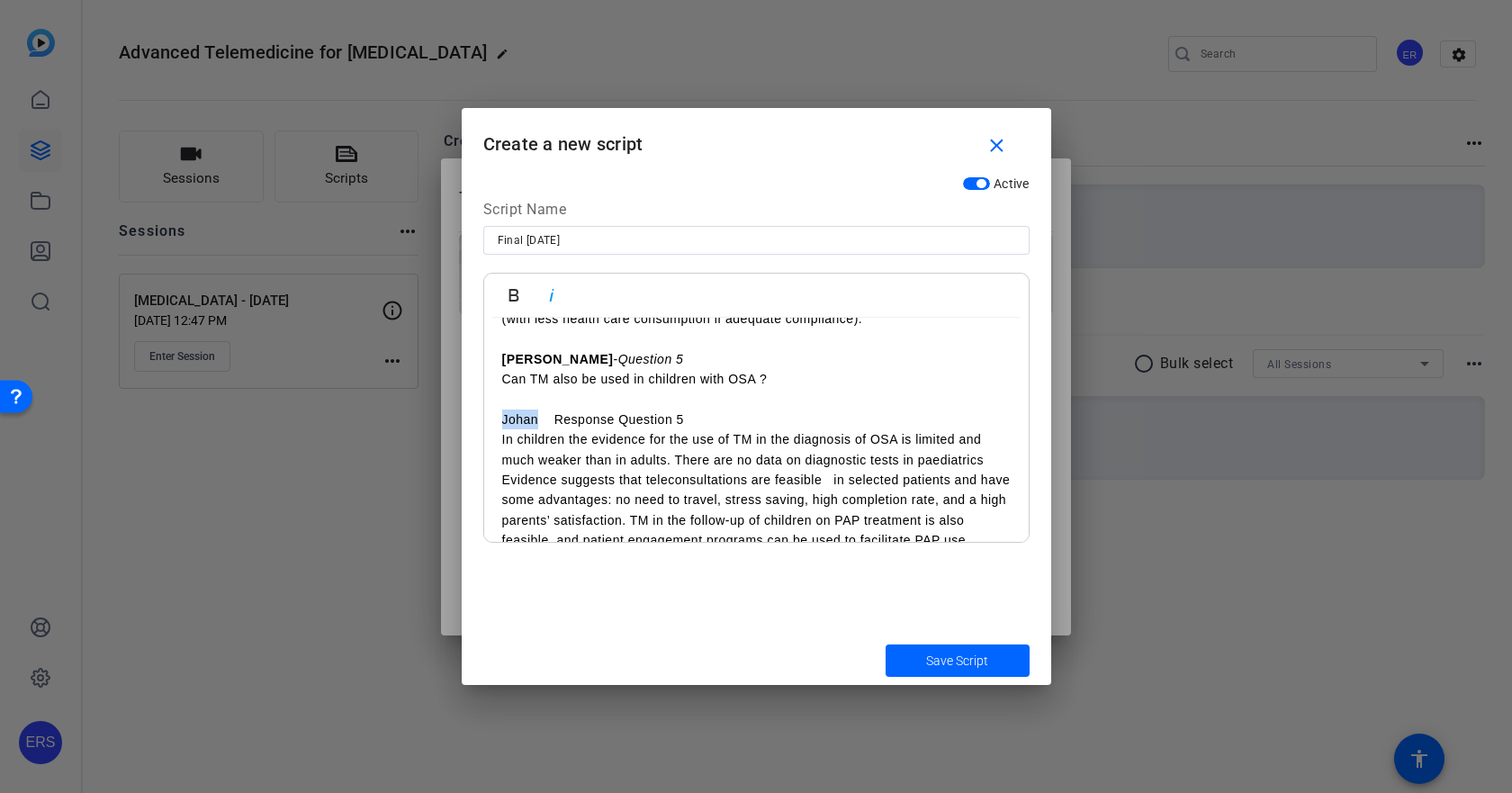
drag, startPoint x: 503, startPoint y: 399, endPoint x: 538, endPoint y: 396, distance: 35.1
click at [538, 409] on p "Johan Response Question 5" at bounding box center [756, 419] width 508 height 20
click at [514, 303] on icon "button" at bounding box center [514, 294] width 22 height 22
drag, startPoint x: 561, startPoint y: 403, endPoint x: 737, endPoint y: 398, distance: 176.1
click at [737, 409] on p "Johan Response Question 5" at bounding box center [756, 419] width 508 height 20
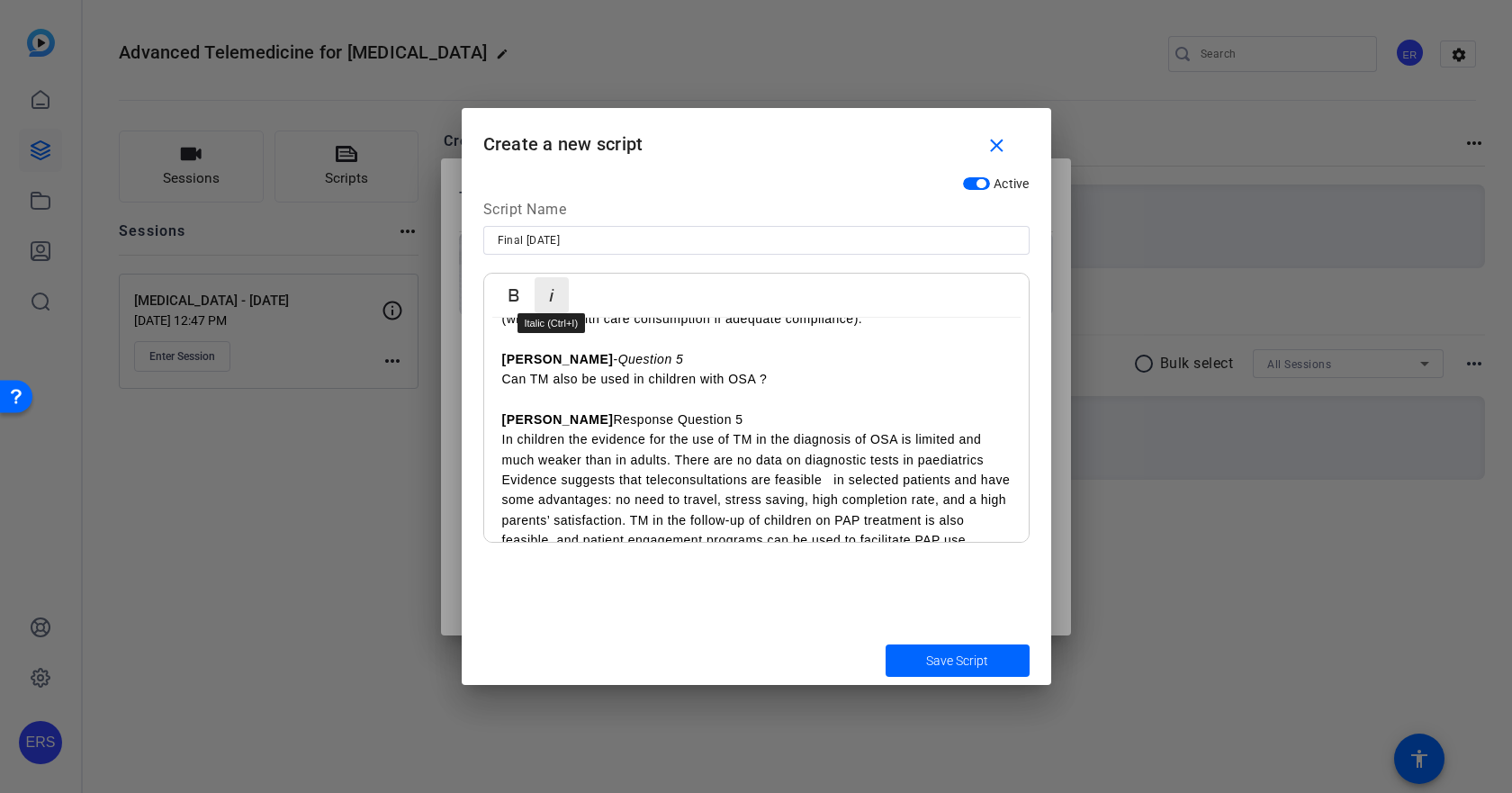
click at [552, 303] on icon "button" at bounding box center [551, 294] width 22 height 22
click at [547, 409] on p "Johan Response Question 5" at bounding box center [756, 419] width 508 height 20
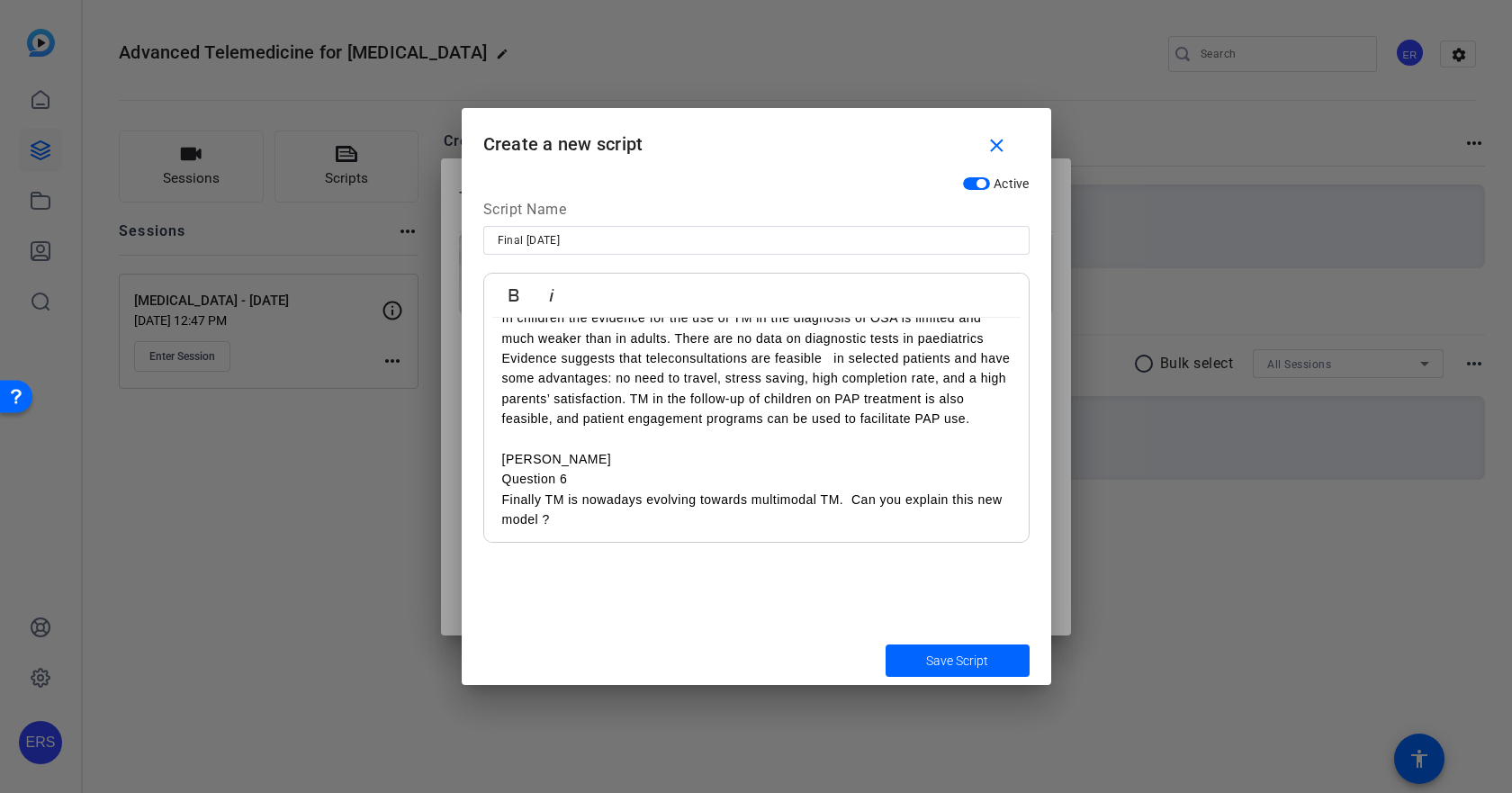
scroll to position [1890, 0]
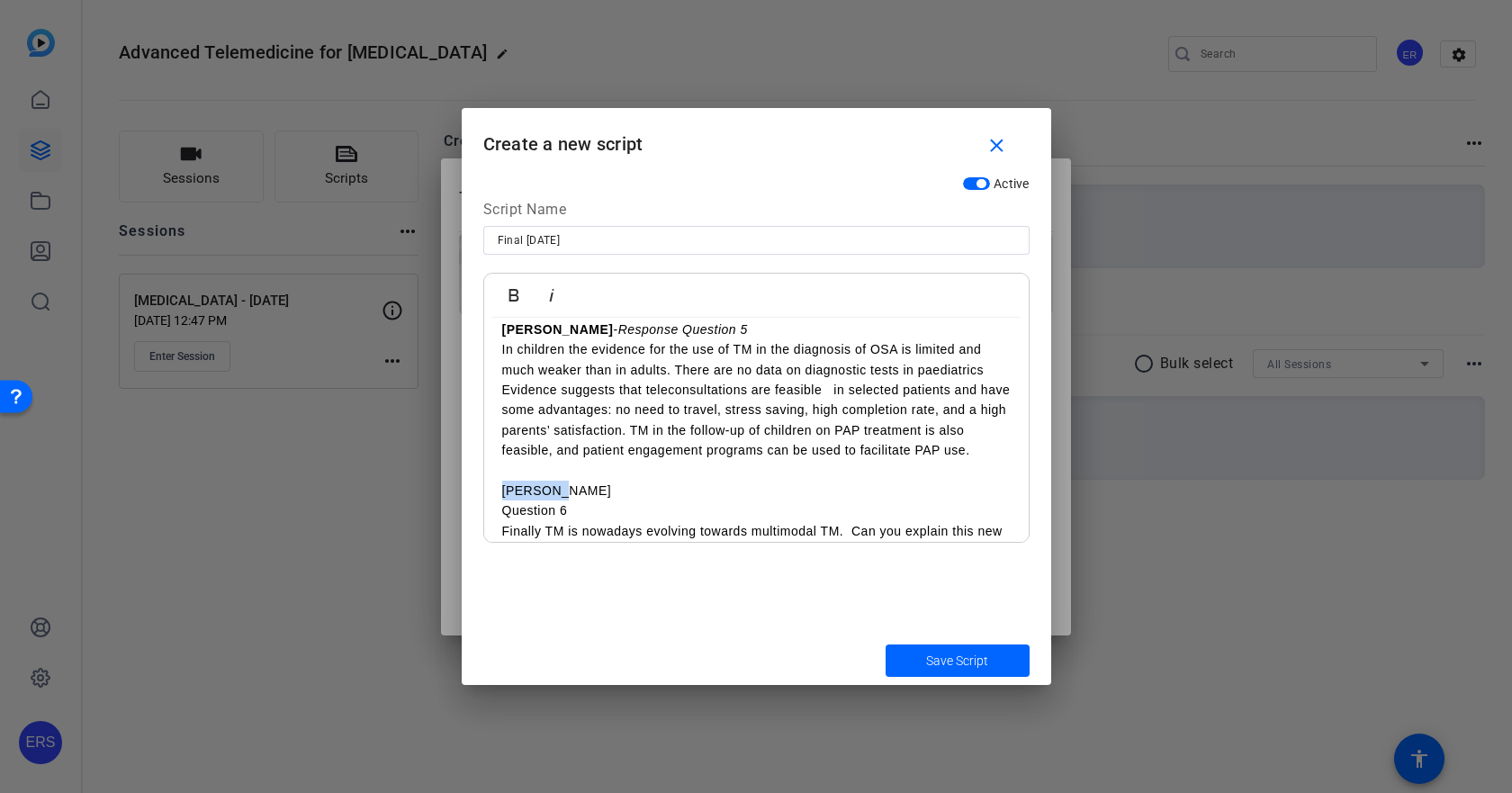
drag, startPoint x: 501, startPoint y: 490, endPoint x: 550, endPoint y: 490, distance: 49.0
click at [550, 490] on p "[PERSON_NAME]" at bounding box center [756, 490] width 508 height 20
click at [525, 297] on button "Bold" at bounding box center [514, 295] width 34 height 36
click at [573, 500] on p "[PERSON_NAME]" at bounding box center [756, 490] width 508 height 20
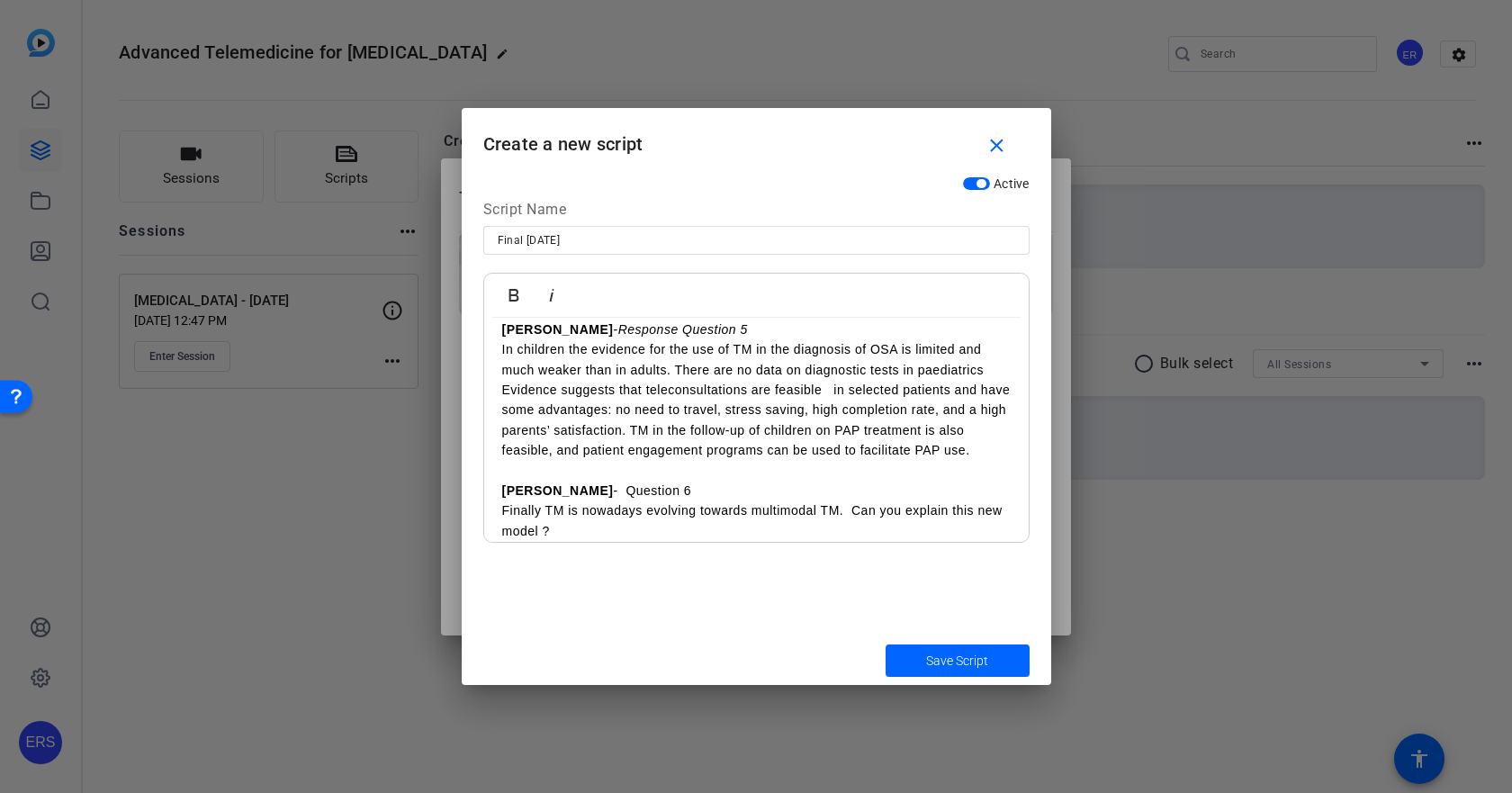
click at [572, 486] on p "[PERSON_NAME] - Question 6" at bounding box center [756, 490] width 508 height 20
click at [573, 486] on p "[PERSON_NAME] - Question 6" at bounding box center [756, 490] width 508 height 20
drag, startPoint x: 576, startPoint y: 489, endPoint x: 692, endPoint y: 492, distance: 116.0
click at [692, 492] on p "[PERSON_NAME] - Question 6" at bounding box center [756, 490] width 508 height 20
click at [545, 301] on icon "button" at bounding box center [551, 294] width 22 height 22
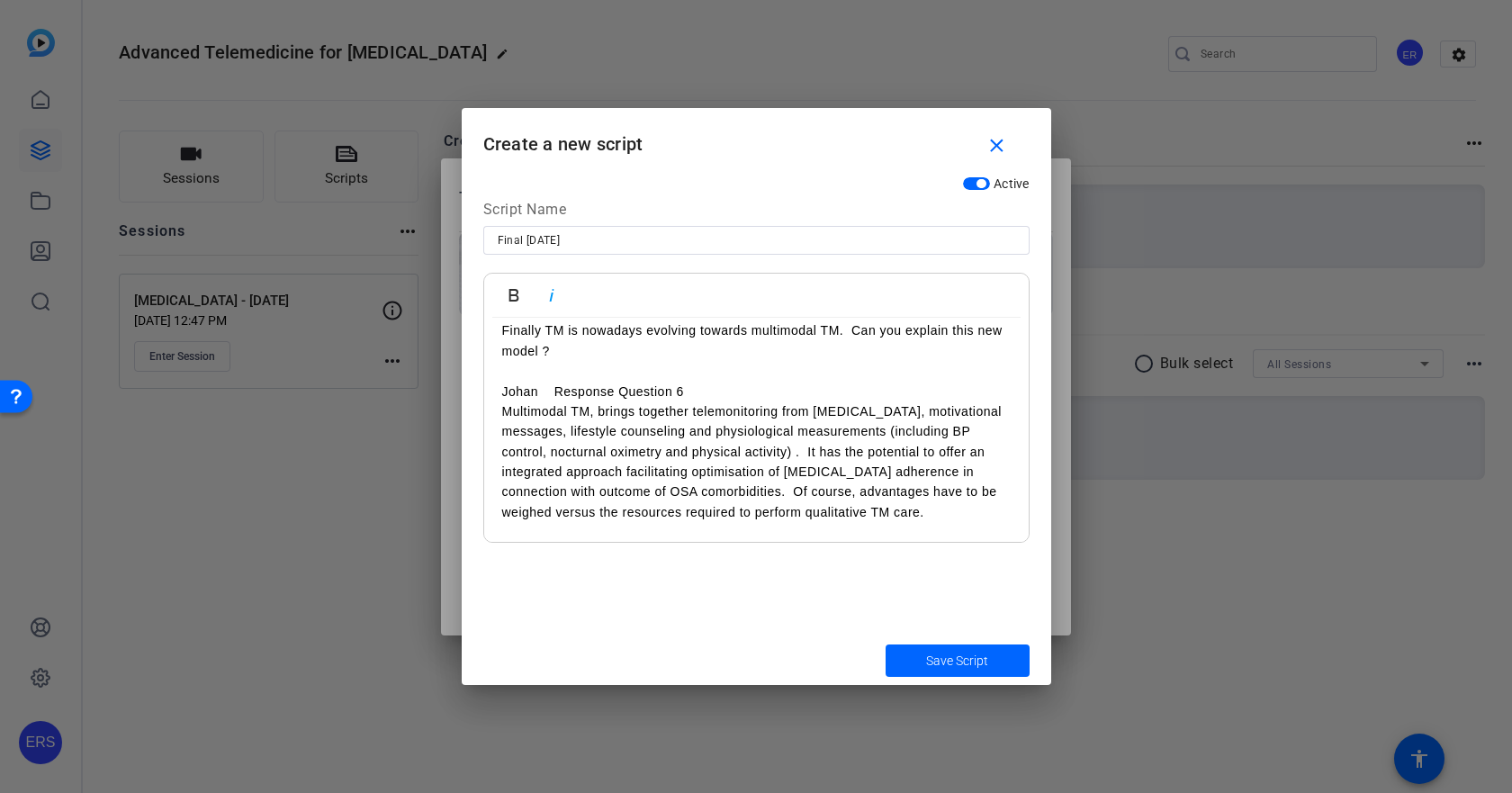
scroll to position [1980, 0]
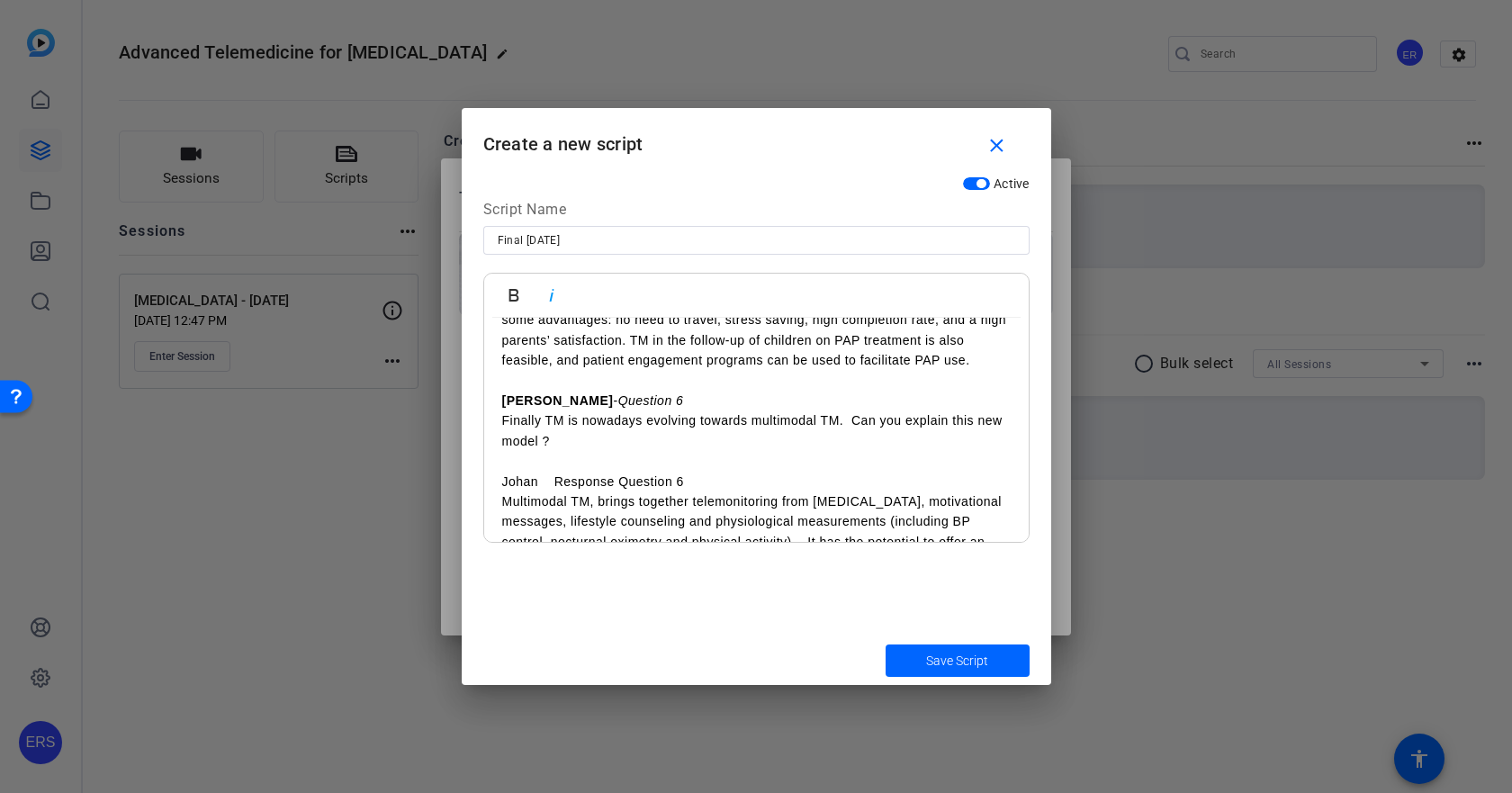
click at [507, 478] on p "Johan Response Question 6" at bounding box center [756, 481] width 508 height 20
drag, startPoint x: 504, startPoint y: 480, endPoint x: 536, endPoint y: 478, distance: 32.1
click at [536, 478] on p "Johan Response Question 6" at bounding box center [756, 481] width 508 height 20
click at [514, 295] on icon "button" at bounding box center [513, 294] width 9 height 12
drag, startPoint x: 559, startPoint y: 483, endPoint x: 714, endPoint y: 489, distance: 155.1
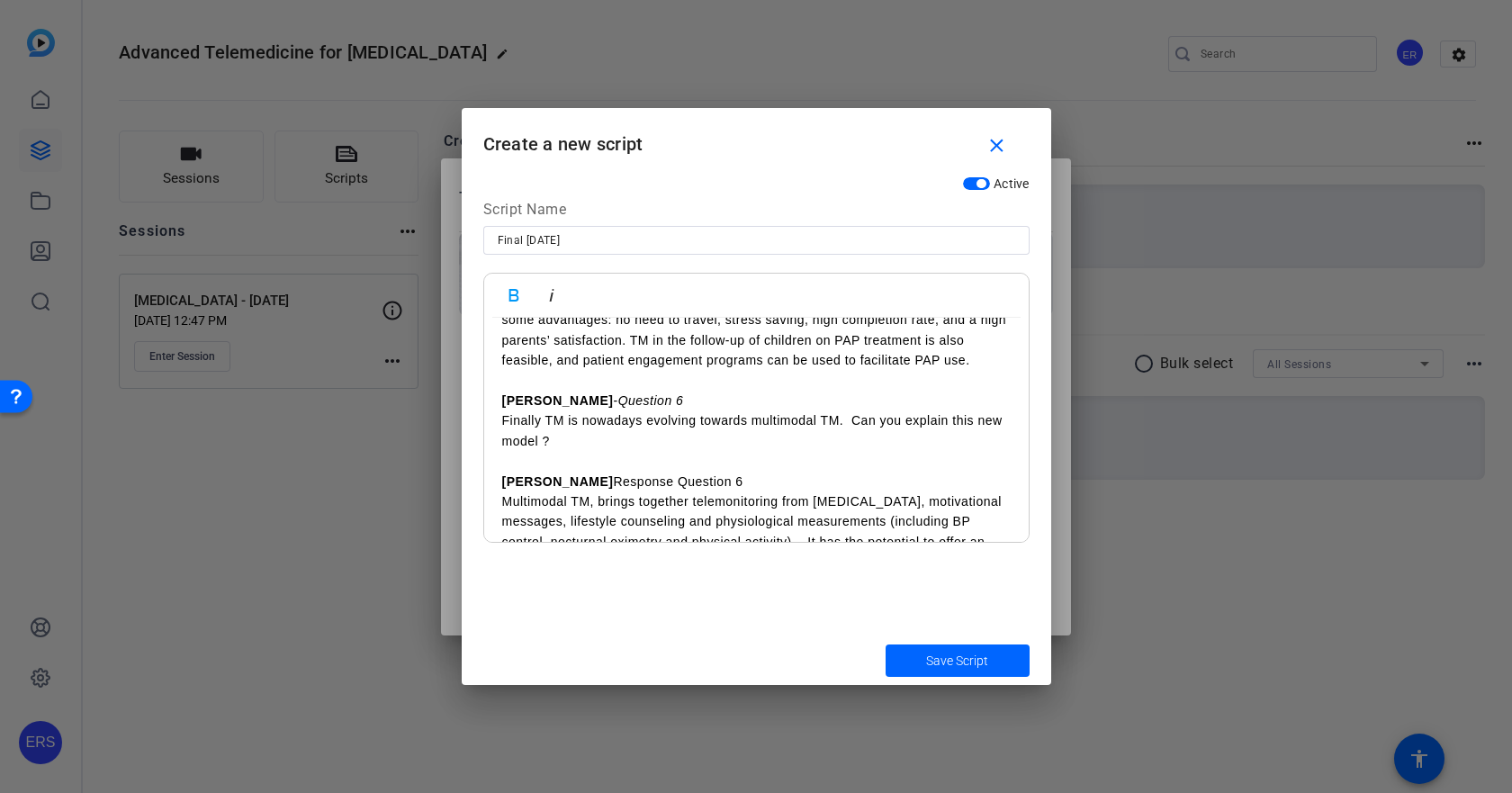
click at [714, 489] on p "Johan Response Question 6" at bounding box center [756, 481] width 508 height 20
click at [548, 288] on icon "button" at bounding box center [551, 294] width 22 height 22
click at [551, 483] on p "Johan Response Question 6" at bounding box center [756, 481] width 508 height 20
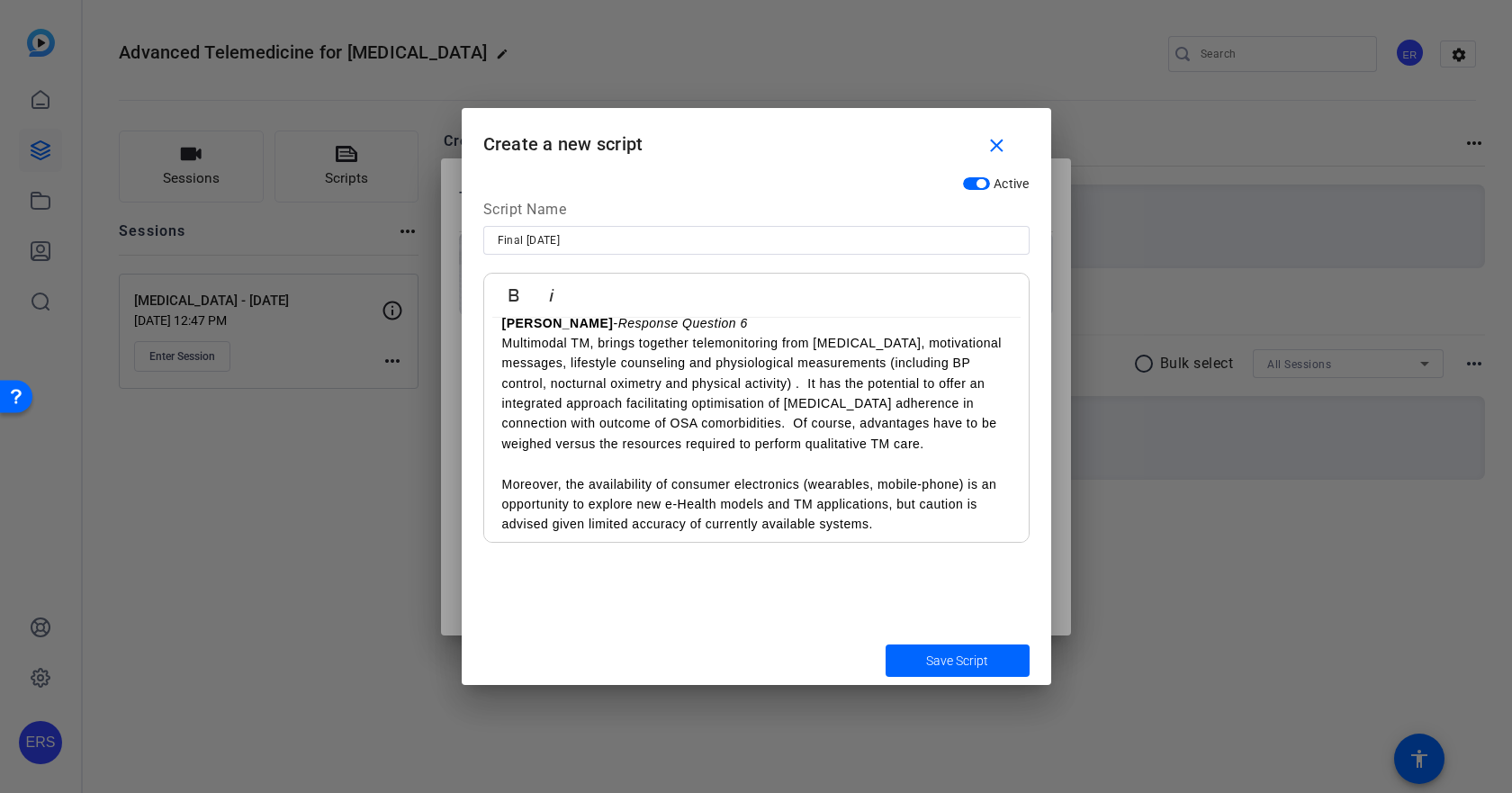
scroll to position [2228, 0]
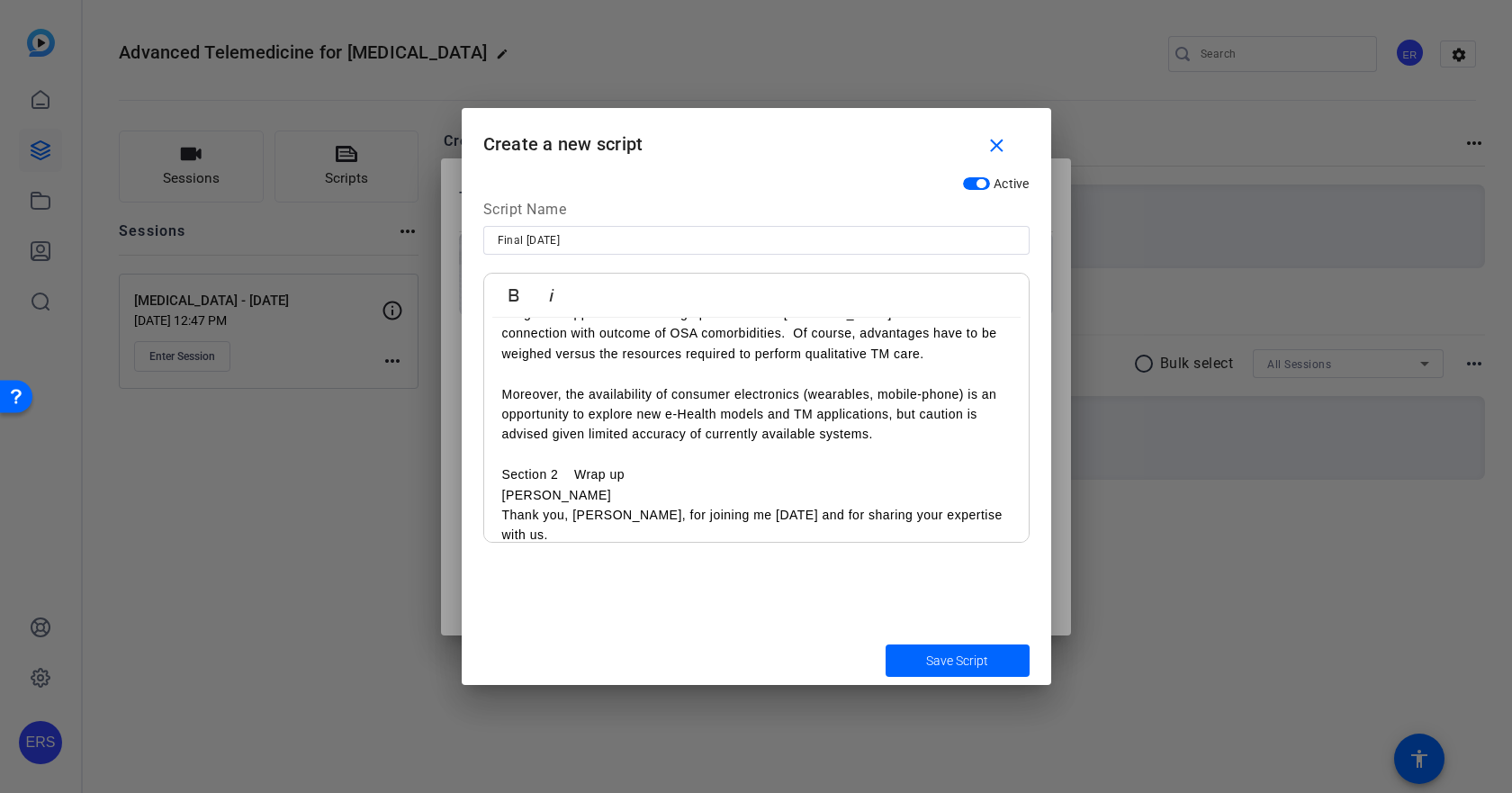
click at [568, 472] on p "Section 2 Wrap up" at bounding box center [756, 474] width 508 height 20
drag, startPoint x: 502, startPoint y: 471, endPoint x: 694, endPoint y: 472, distance: 192.0
click at [694, 472] on p "Section 2 - Wrap up" at bounding box center [756, 474] width 508 height 20
click at [551, 292] on icon "button" at bounding box center [551, 294] width 22 height 22
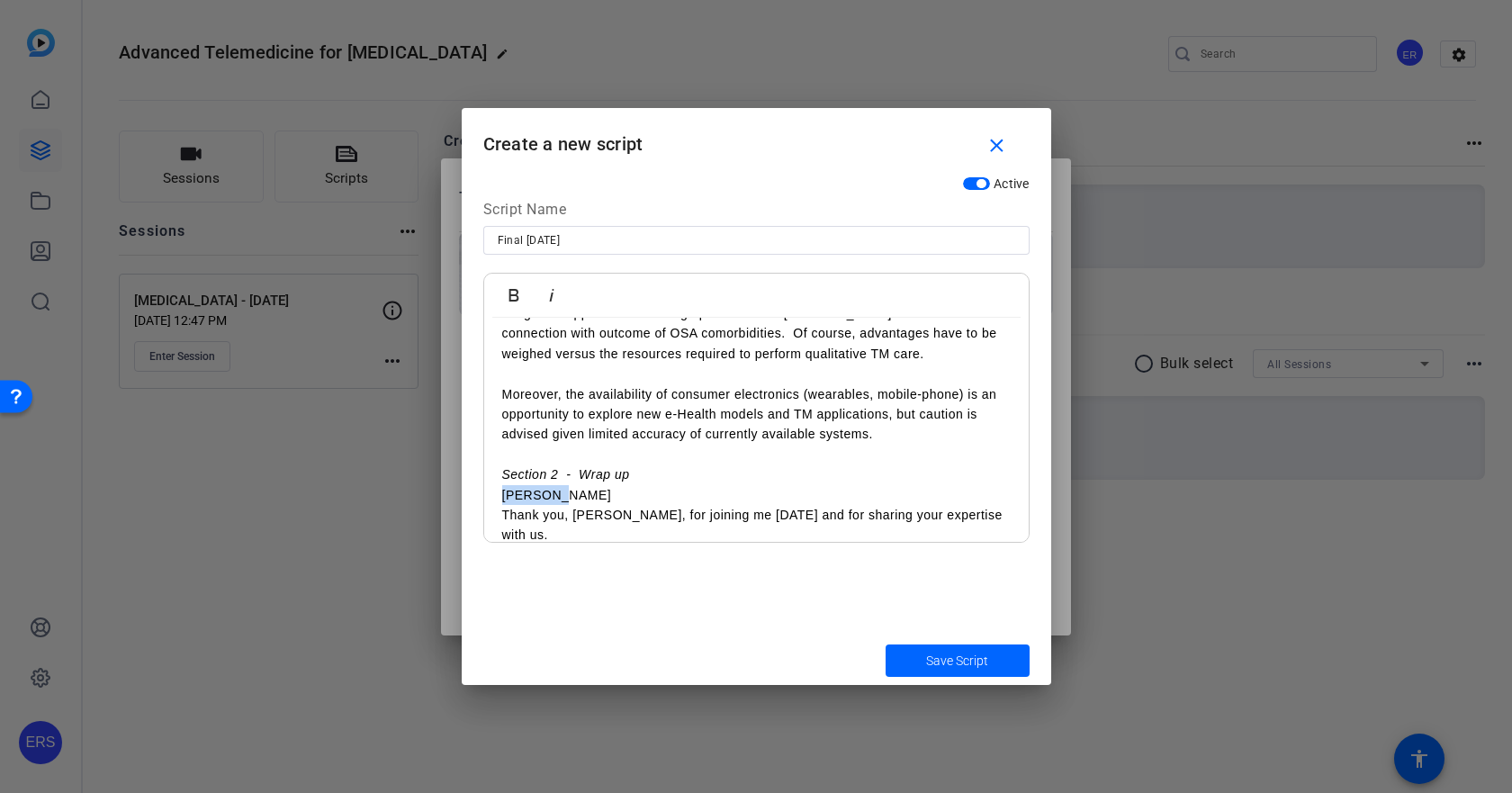
drag, startPoint x: 502, startPoint y: 492, endPoint x: 614, endPoint y: 498, distance: 112.2
click at [614, 498] on p "[PERSON_NAME]" at bounding box center [756, 495] width 508 height 20
click at [517, 287] on icon "button" at bounding box center [514, 294] width 22 height 22
drag, startPoint x: 502, startPoint y: 475, endPoint x: 659, endPoint y: 474, distance: 157.0
click at [659, 474] on p "Section 2 - Wrap up" at bounding box center [756, 474] width 508 height 20
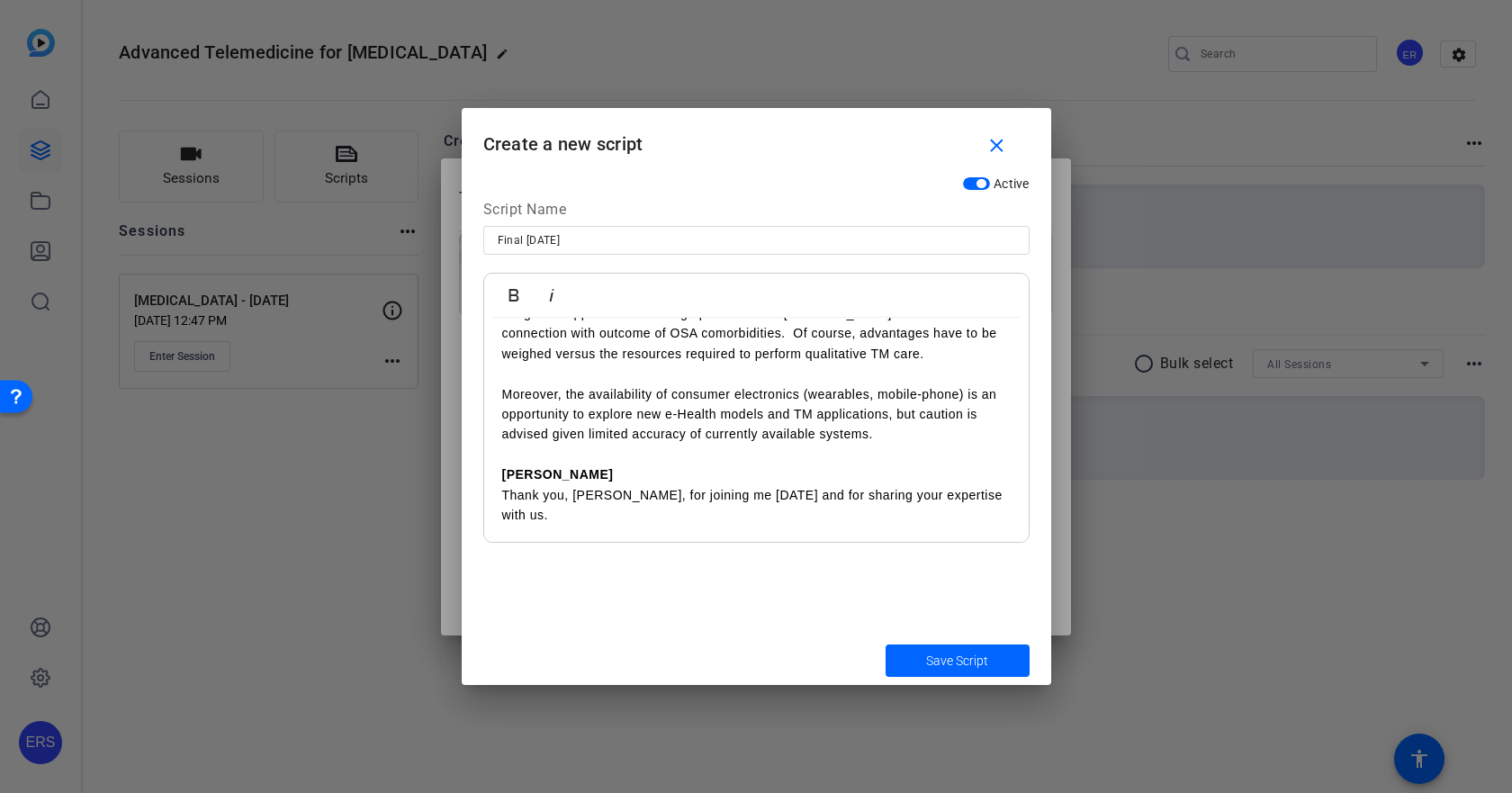
scroll to position [2208, 0]
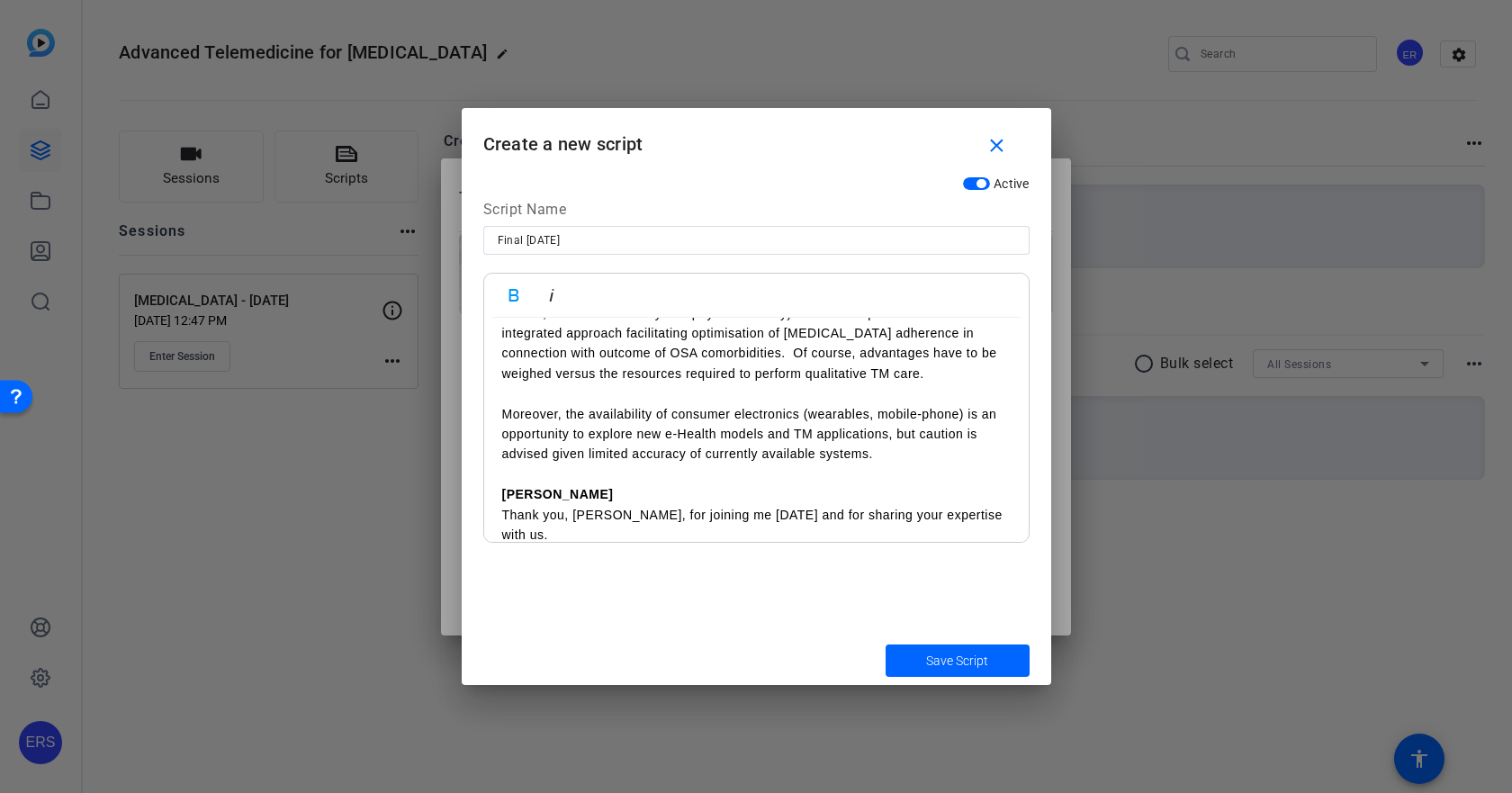
click at [608, 481] on p at bounding box center [756, 474] width 508 height 20
click at [611, 497] on p "[PERSON_NAME]" at bounding box center [756, 494] width 508 height 20
drag, startPoint x: 579, startPoint y: 493, endPoint x: 754, endPoint y: 489, distance: 175.0
click at [754, 489] on p "Winfried - Section 2 - Wrap up" at bounding box center [756, 494] width 508 height 20
click at [503, 292] on icon "button" at bounding box center [514, 294] width 22 height 22
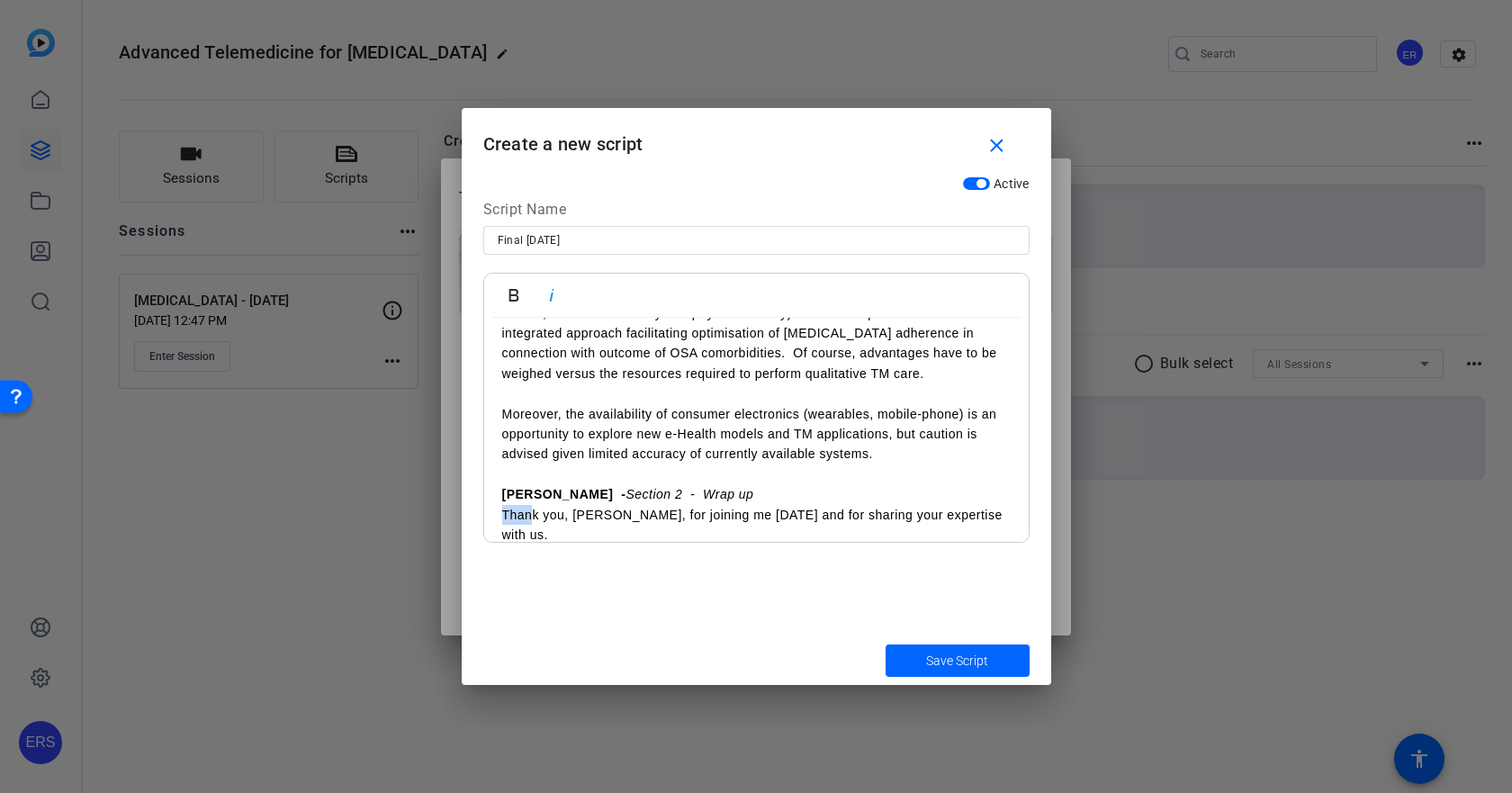
drag, startPoint x: 519, startPoint y: 516, endPoint x: 436, endPoint y: 519, distance: 83.1
click at [436, 519] on div "Teleprompter Scripts add New Script close No teleprompter scripts Teleprompter …" at bounding box center [756, 396] width 1512 height 793
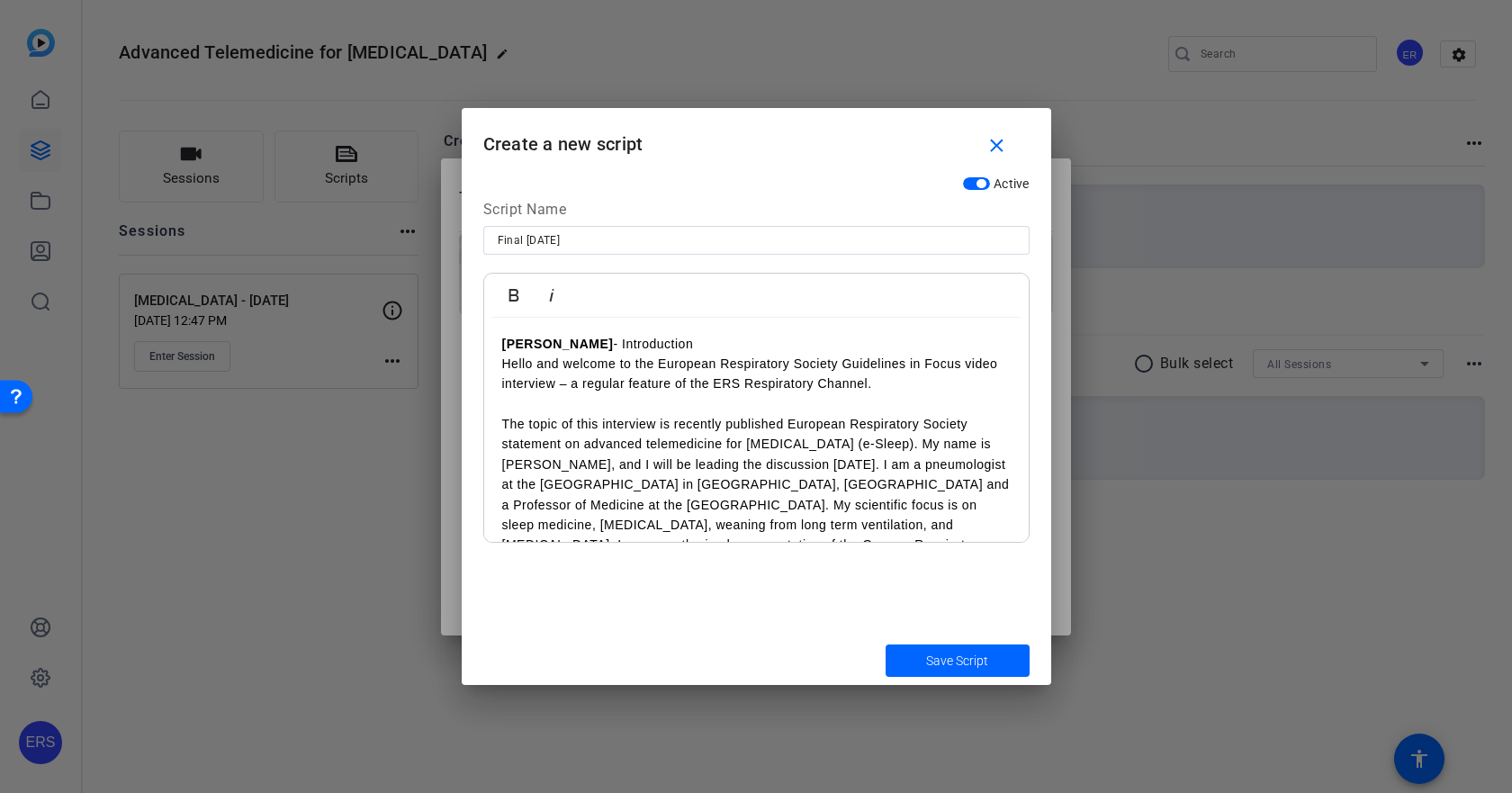
scroll to position [0, 0]
click at [961, 668] on span "Save Script" at bounding box center [956, 661] width 62 height 19
